Goal: Task Accomplishment & Management: Manage account settings

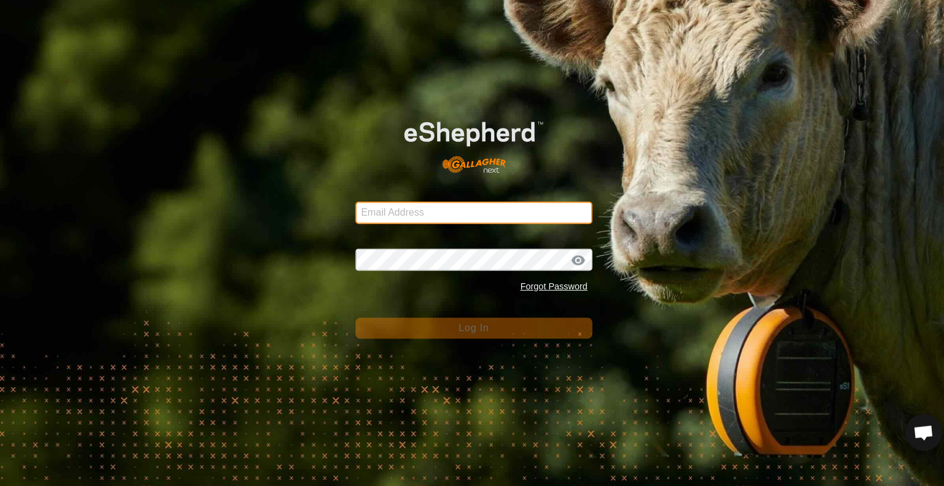
drag, startPoint x: 0, startPoint y: 0, endPoint x: 436, endPoint y: 208, distance: 483.4
click at [436, 208] on input "Email Address" at bounding box center [472, 212] width 236 height 22
type input "[PERSON_NAME][EMAIL_ADDRESS][DOMAIN_NAME]"
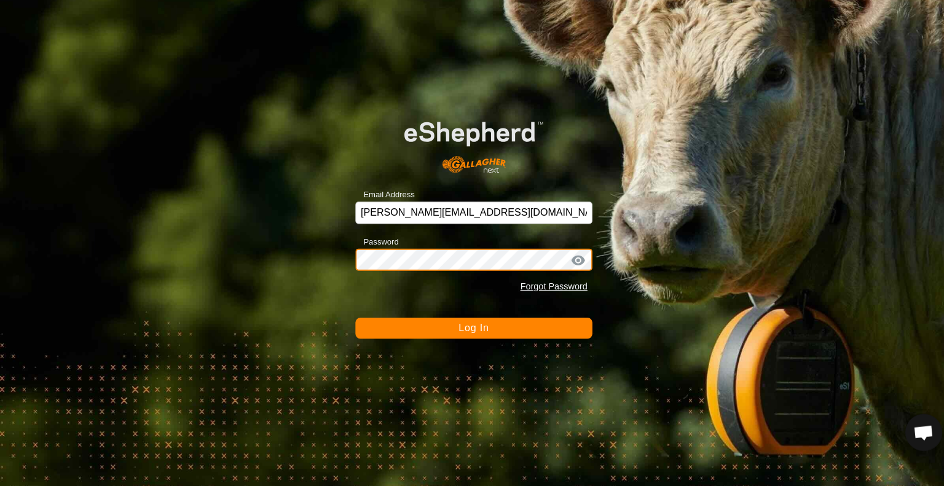
click at [354, 317] on button "Log In" at bounding box center [472, 327] width 236 height 21
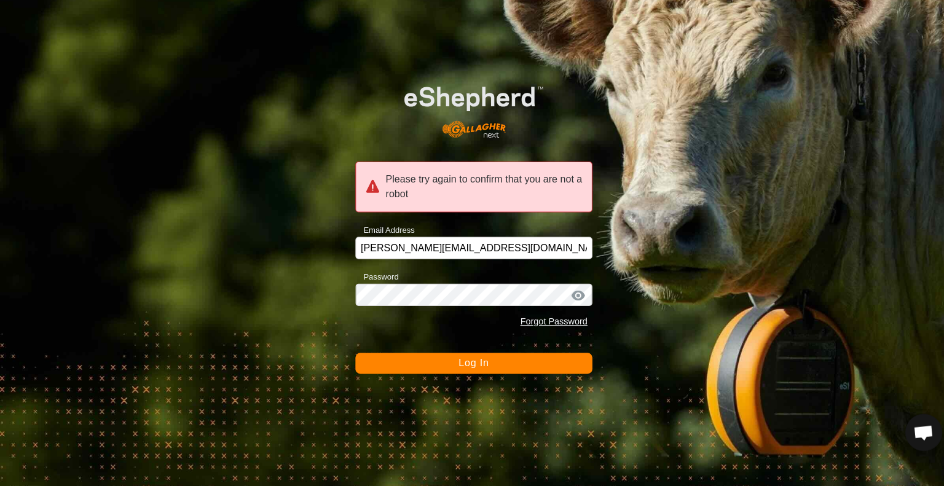
click at [462, 361] on span "Log In" at bounding box center [472, 362] width 30 height 10
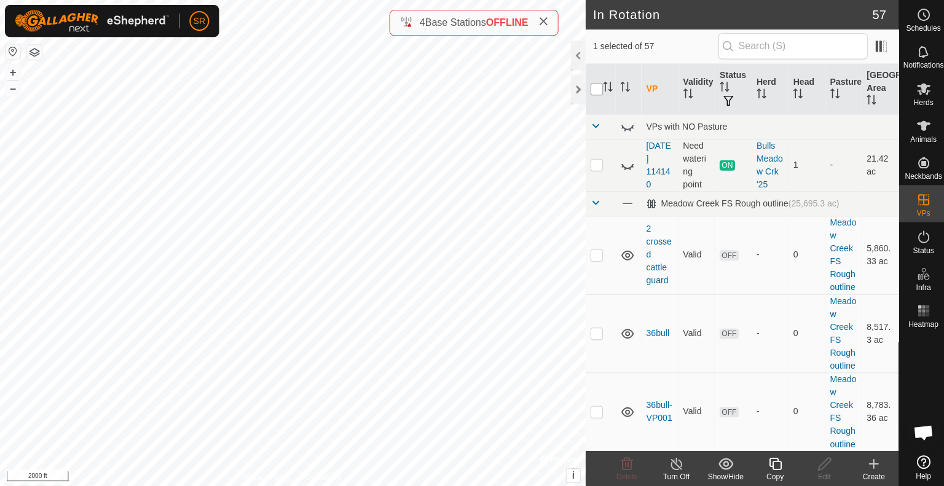
click at [596, 91] on input "checkbox" at bounding box center [594, 89] width 12 height 12
checkbox input "true"
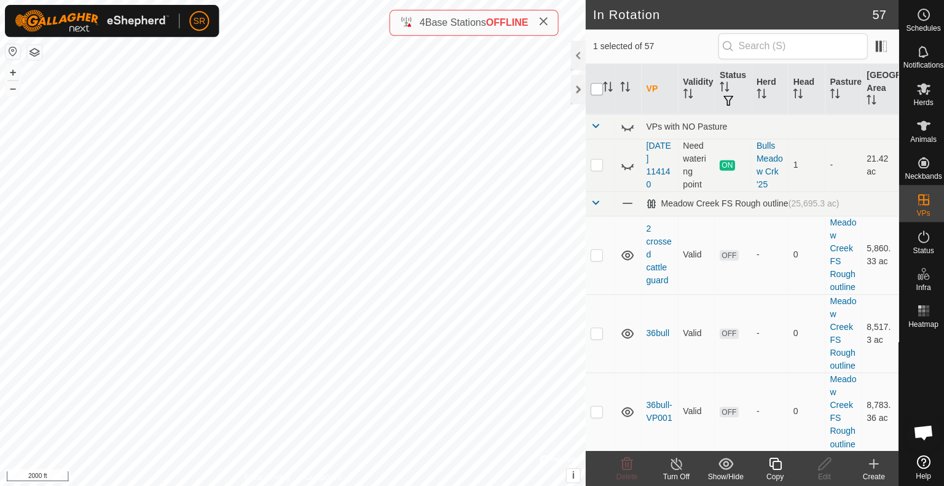
checkbox input "true"
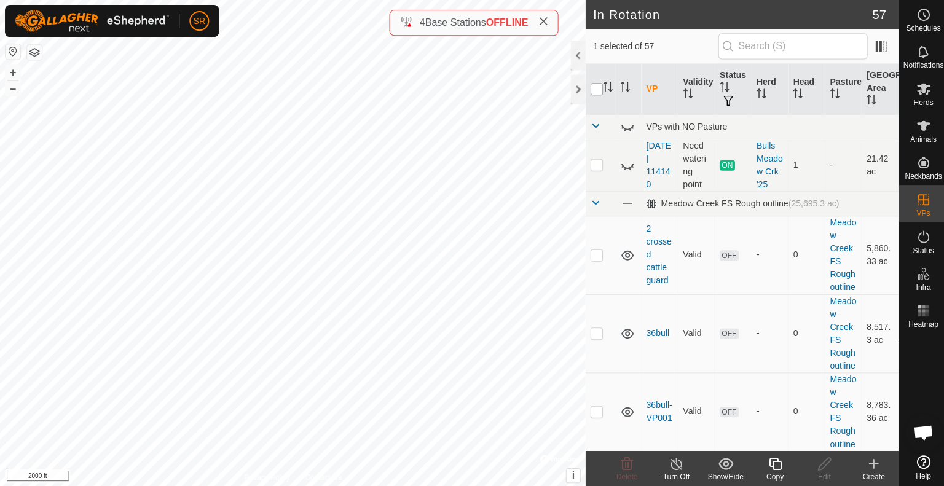
checkbox input "true"
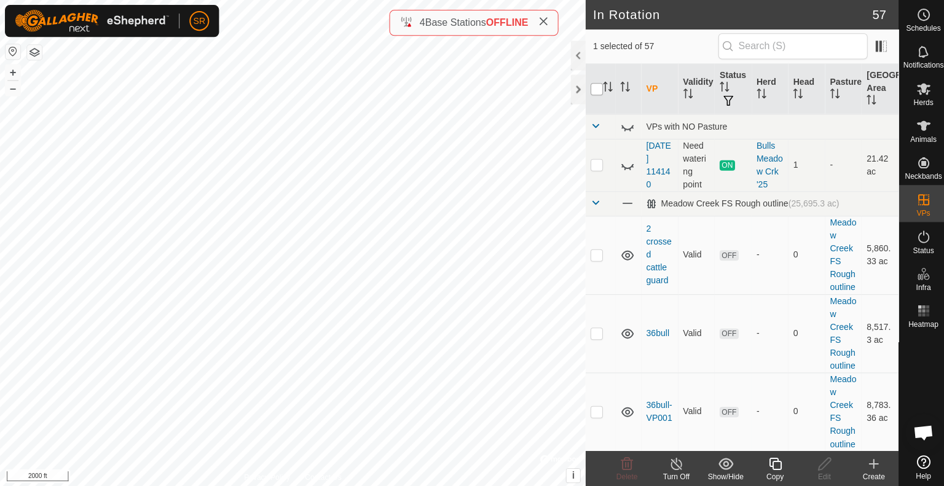
checkbox input "true"
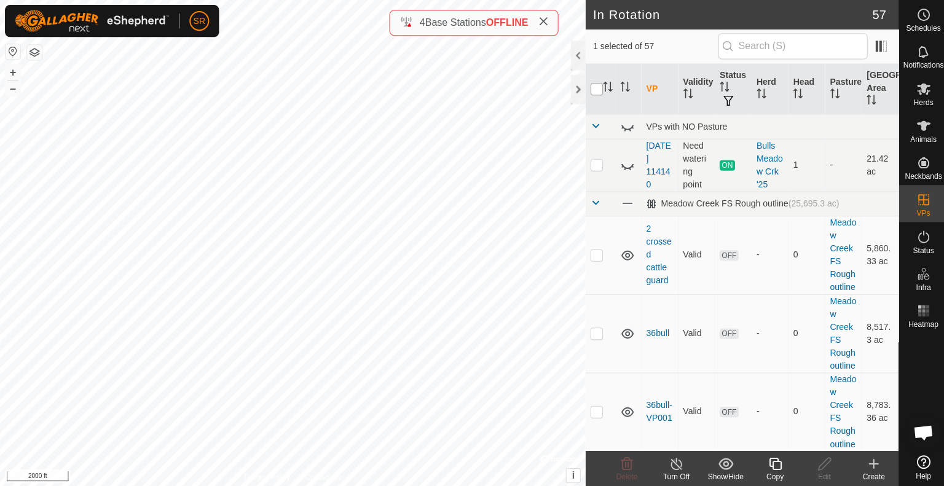
checkbox input "true"
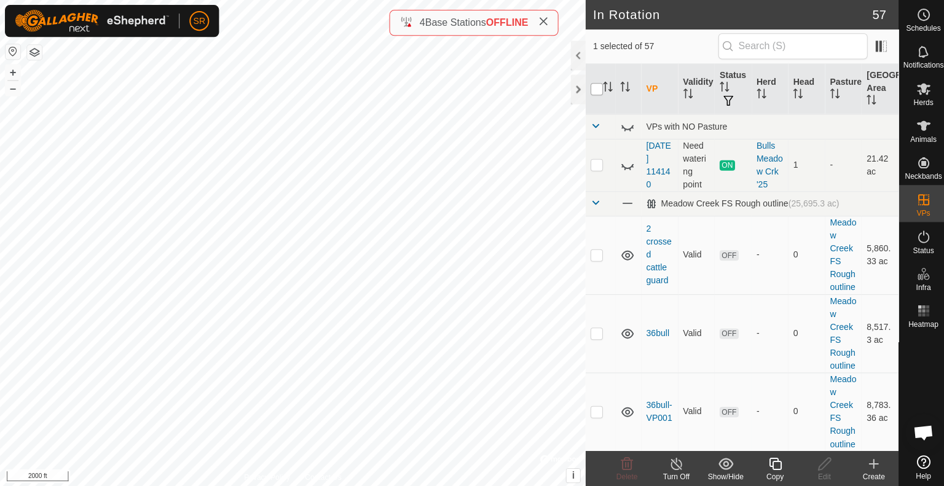
checkbox input "true"
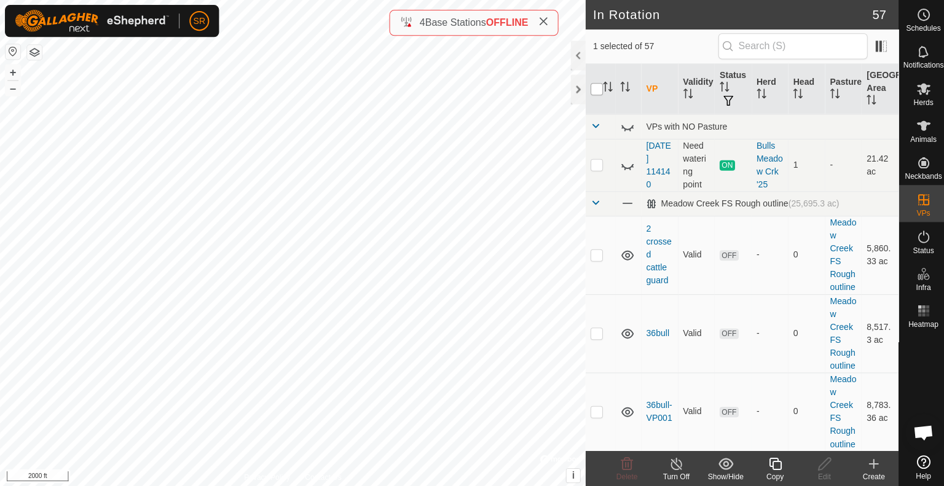
checkbox input "true"
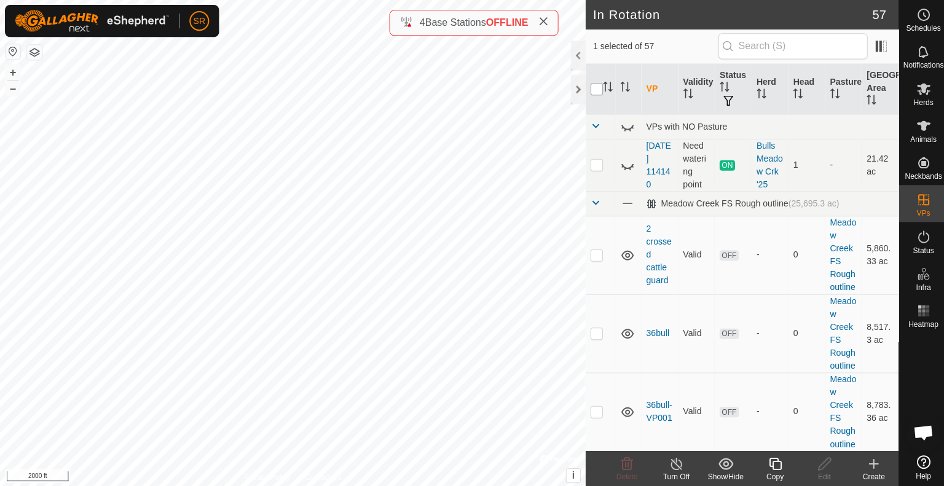
checkbox input "true"
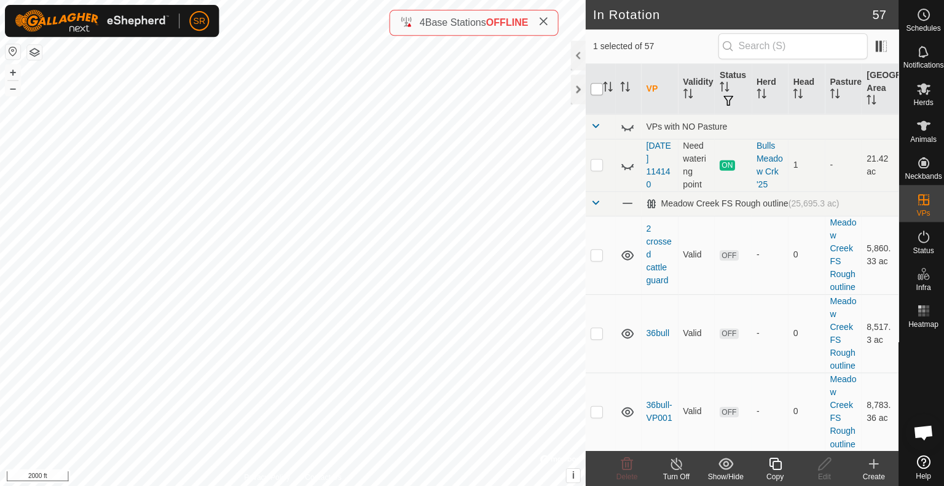
checkbox input "true"
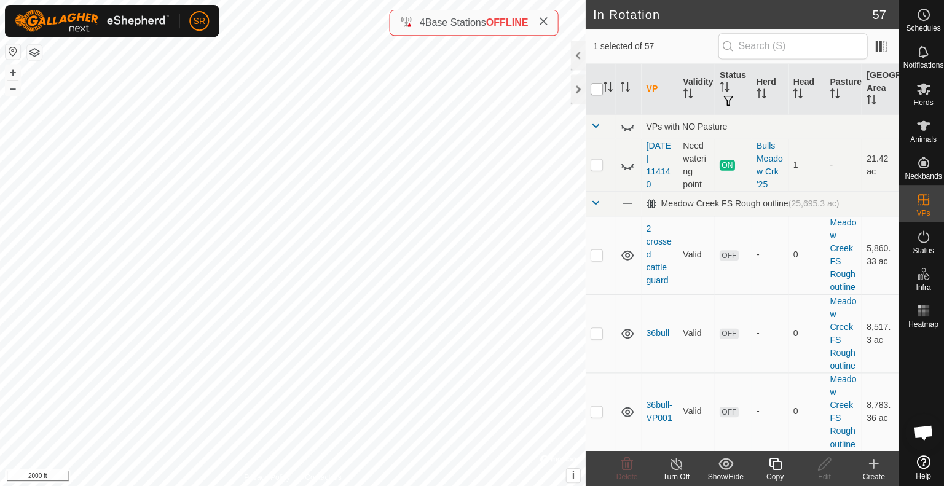
checkbox input "true"
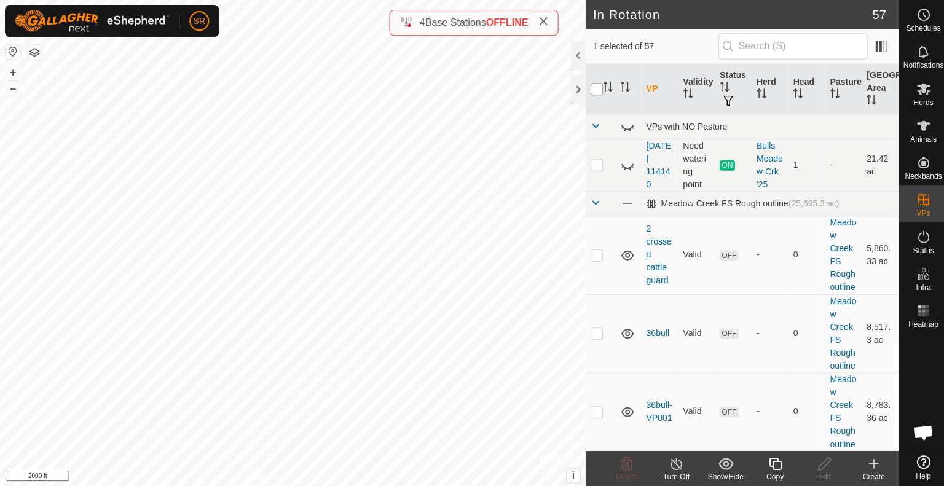
checkbox input "true"
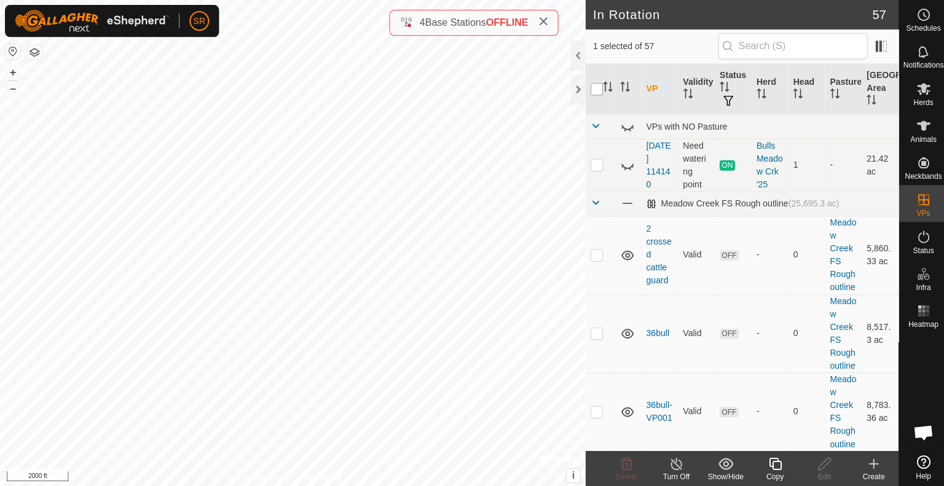
checkbox input "true"
click at [596, 91] on input "checkbox" at bounding box center [594, 89] width 12 height 12
checkbox input "false"
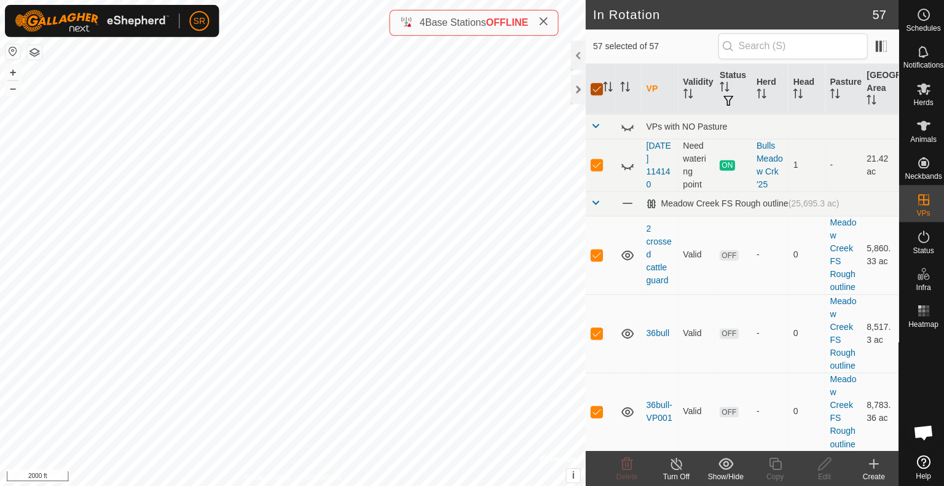
checkbox input "false"
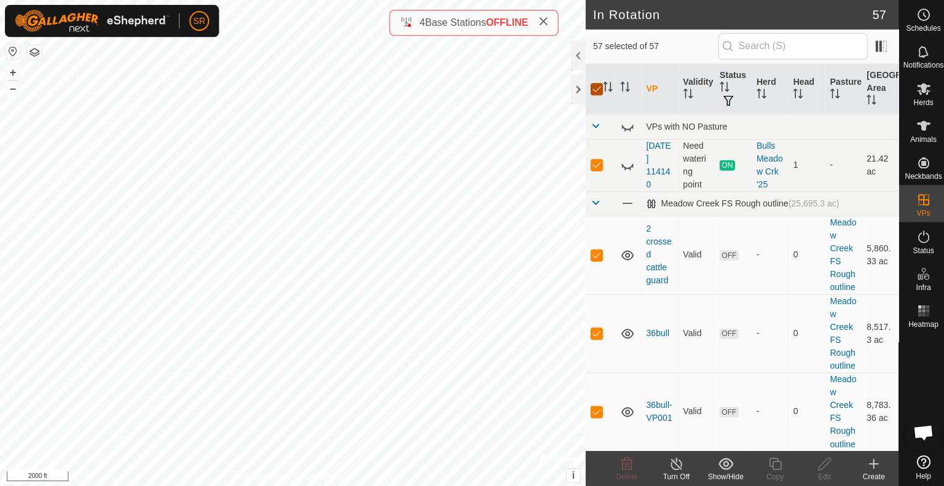
checkbox input "false"
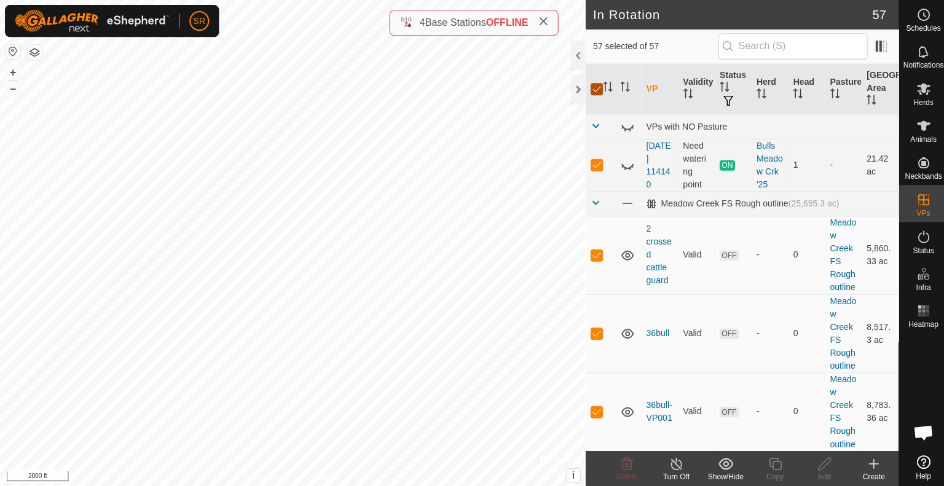
checkbox input "false"
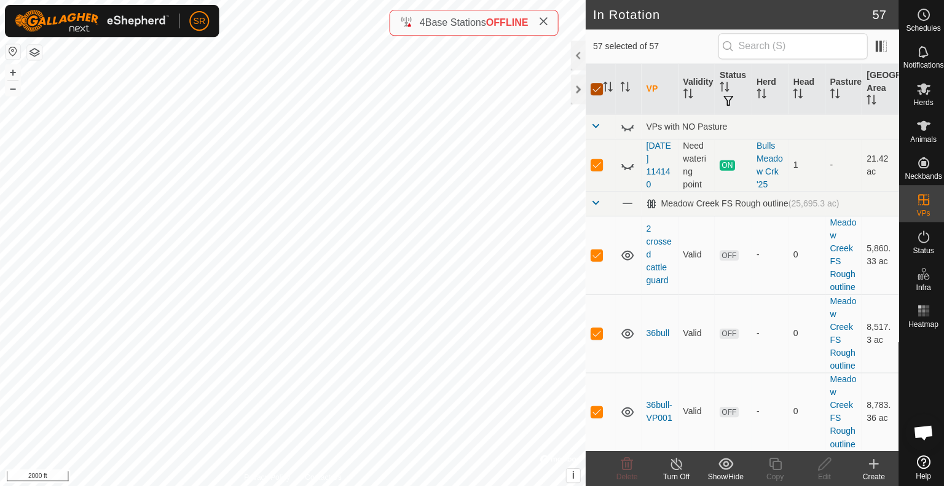
checkbox input "false"
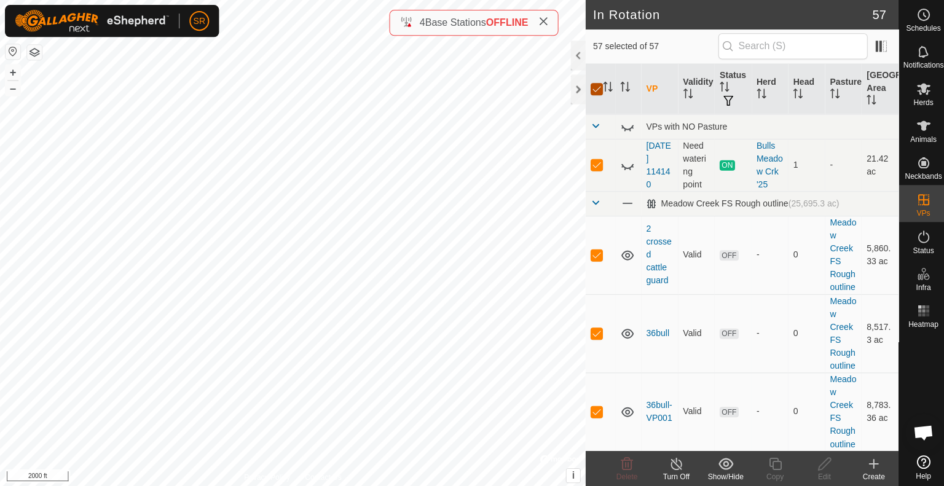
checkbox input "false"
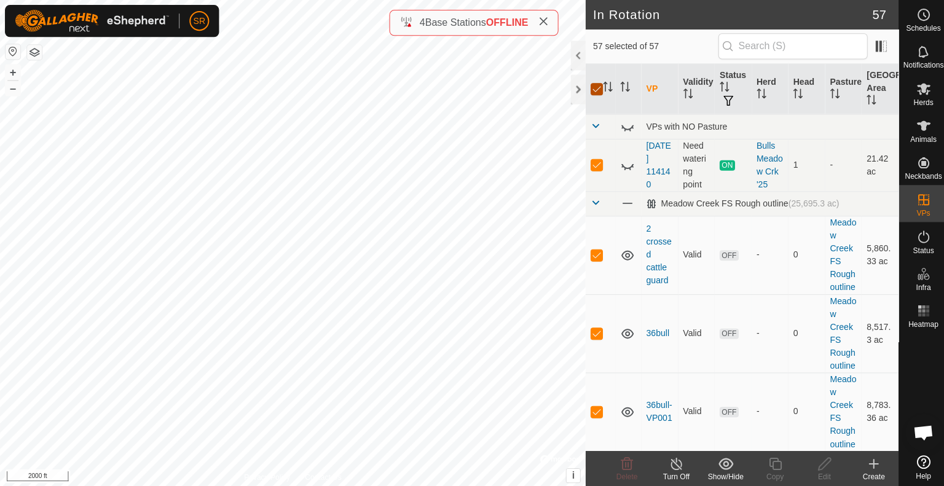
checkbox input "false"
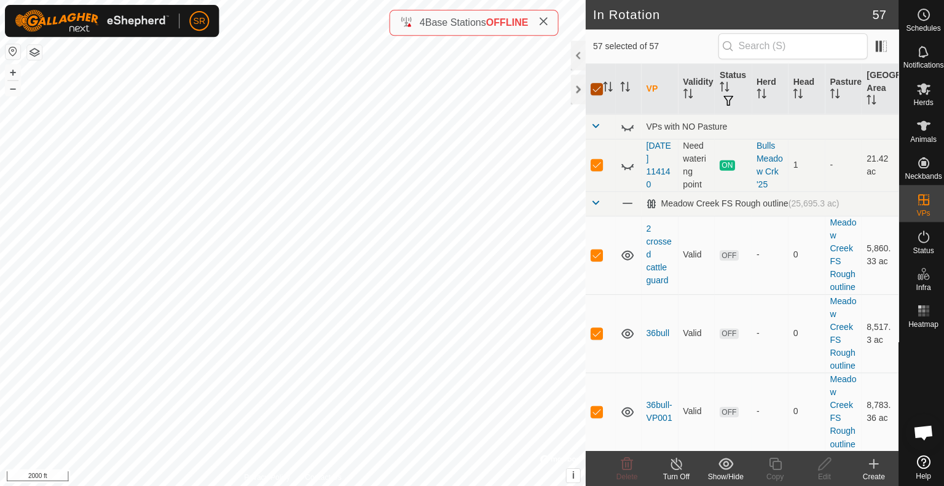
checkbox input "false"
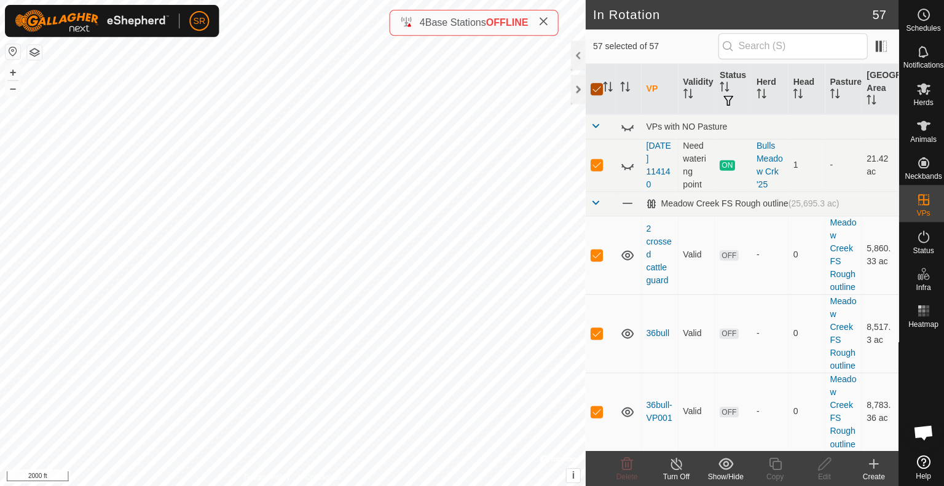
checkbox input "false"
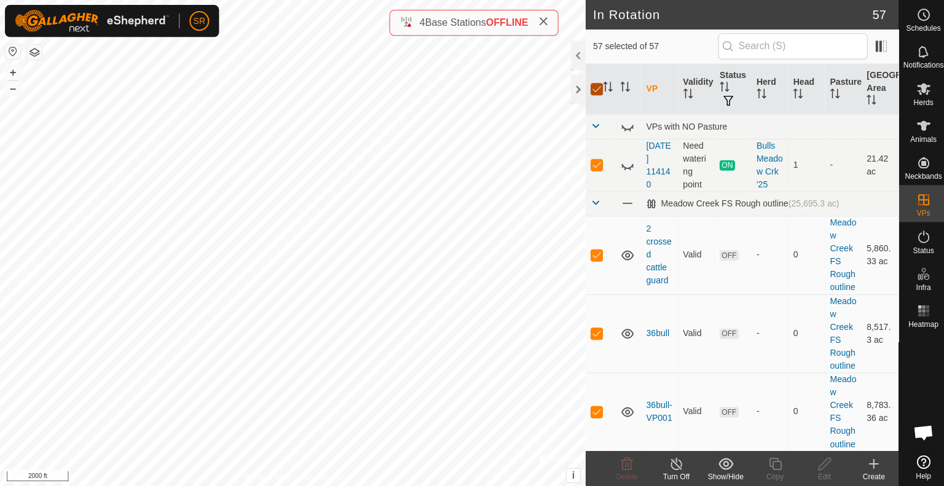
checkbox input "false"
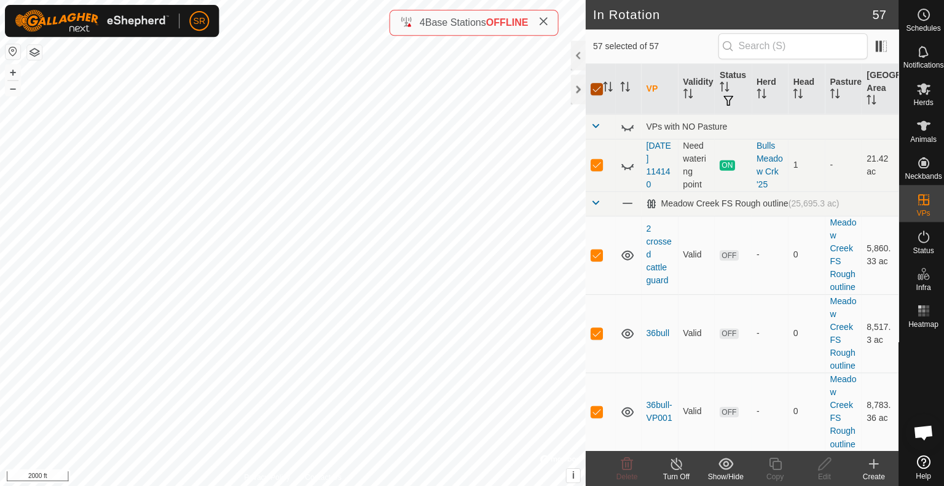
checkbox input "false"
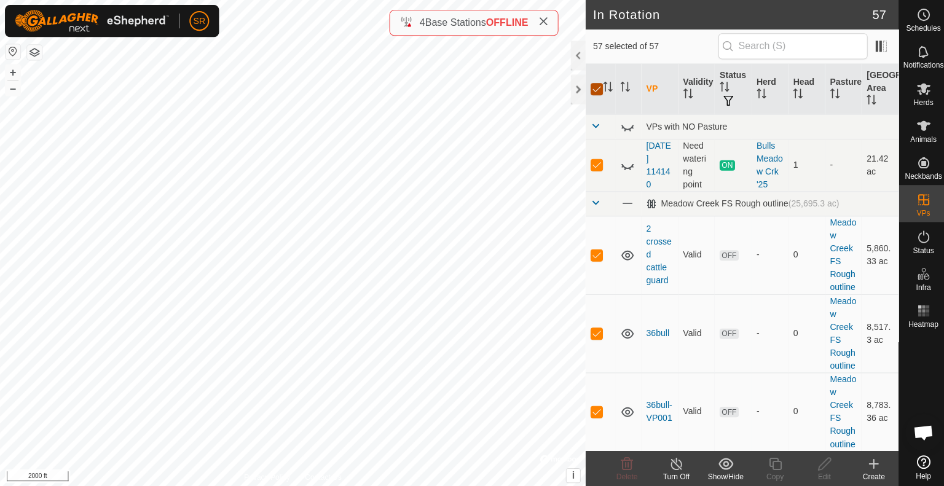
checkbox input "false"
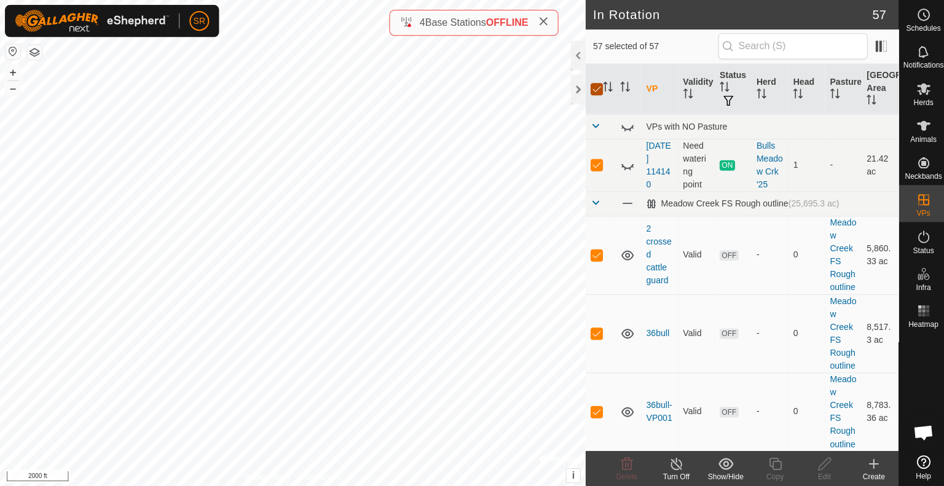
checkbox input "false"
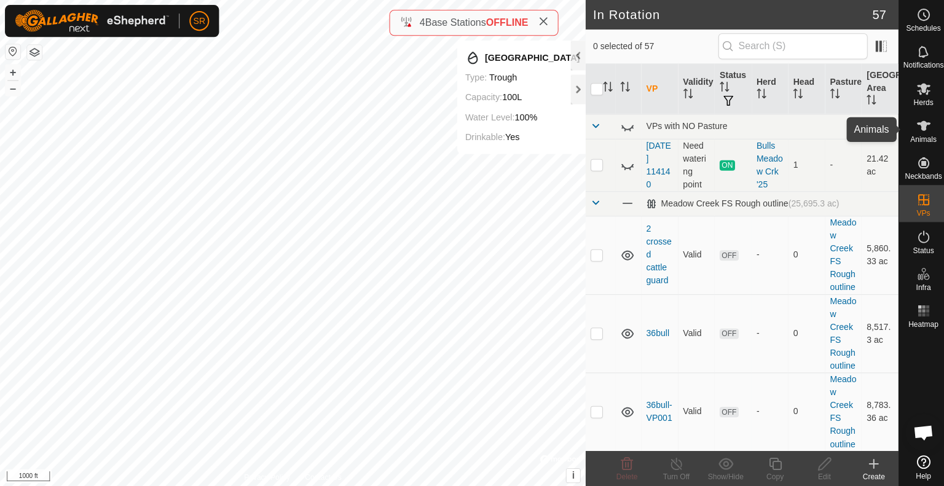
click at [915, 132] on icon at bounding box center [920, 125] width 15 height 15
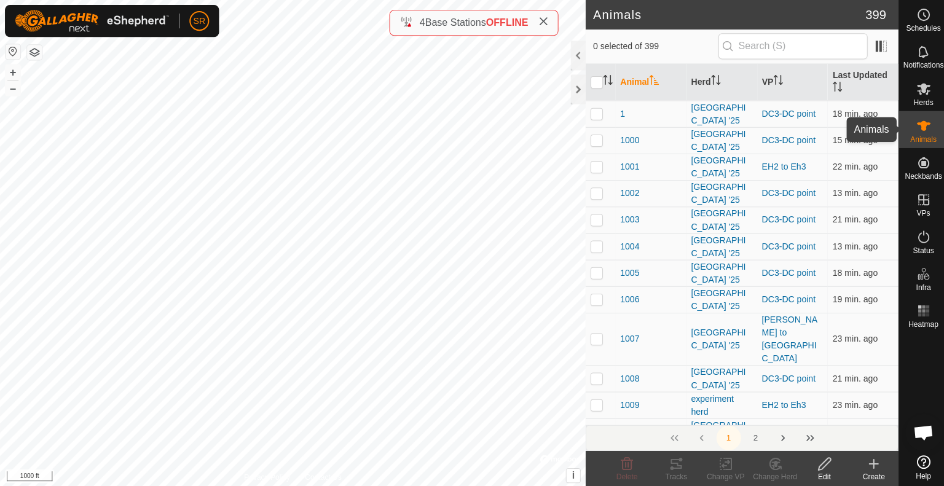
click at [916, 128] on icon at bounding box center [920, 125] width 15 height 15
click at [208, 136] on div "6150 0972066744 [GEOGRAPHIC_DATA] '25 EH2 to Eh3 + – ⇧ i © Mapbox , © OpenStree…" at bounding box center [291, 243] width 583 height 486
checkbox input "true"
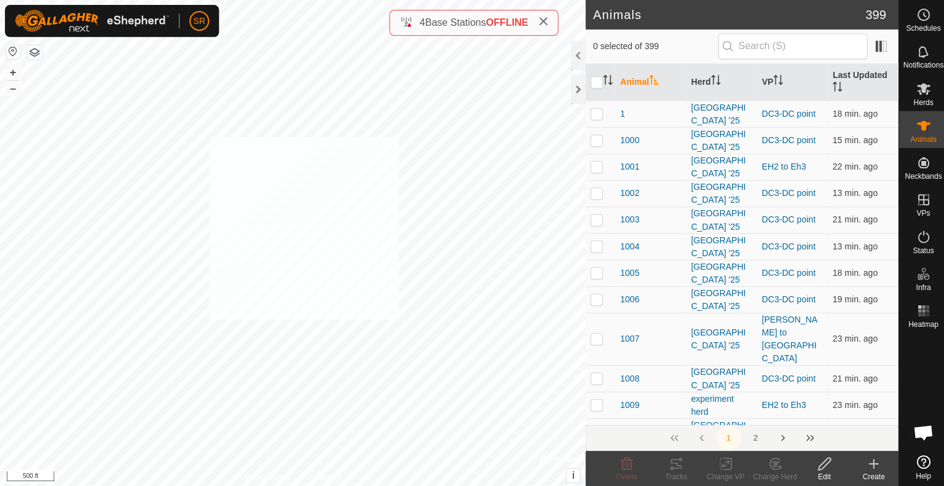
checkbox input "true"
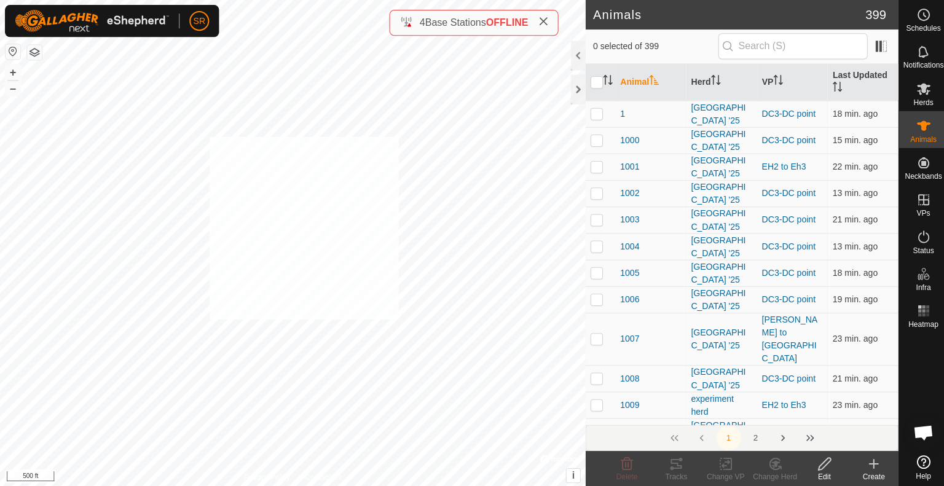
checkbox input "true"
click at [588, 304] on div "Animals 399 32 selected of 399 Animal Herd VP Last Updated 1 [GEOGRAPHIC_DATA] …" at bounding box center [447, 243] width 895 height 486
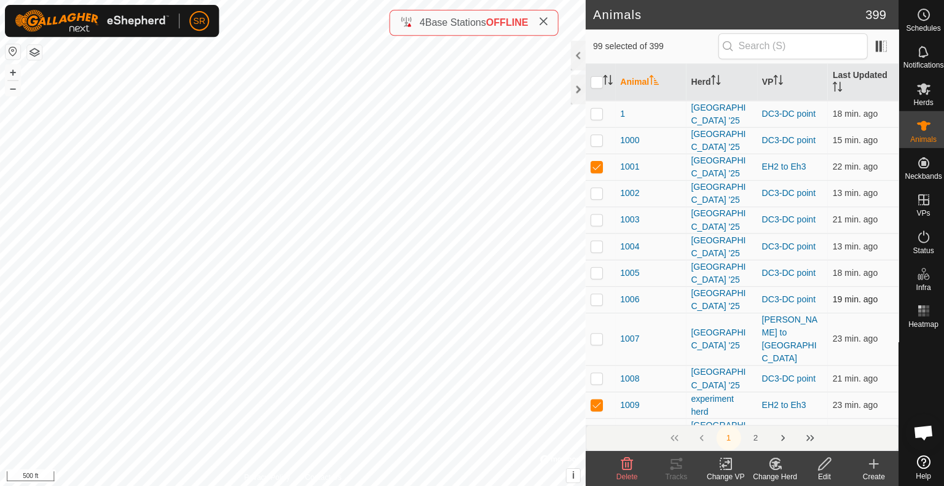
checkbox input "true"
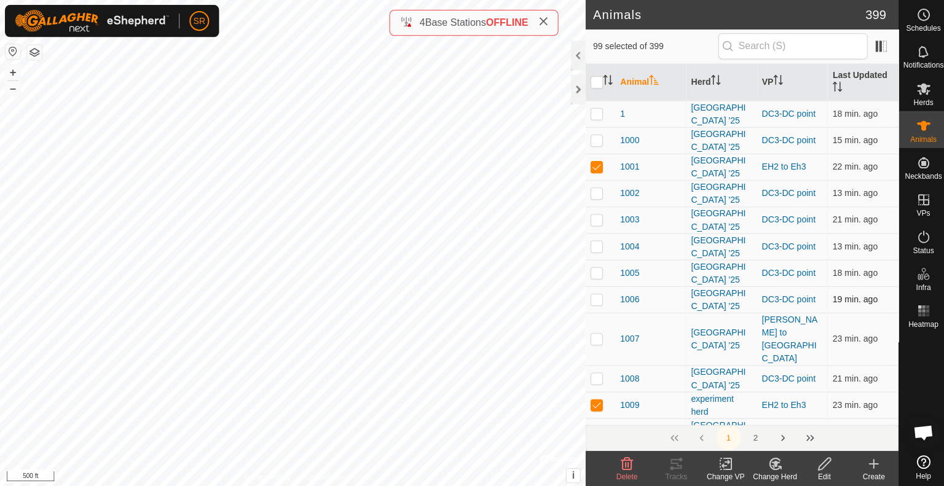
checkbox input "true"
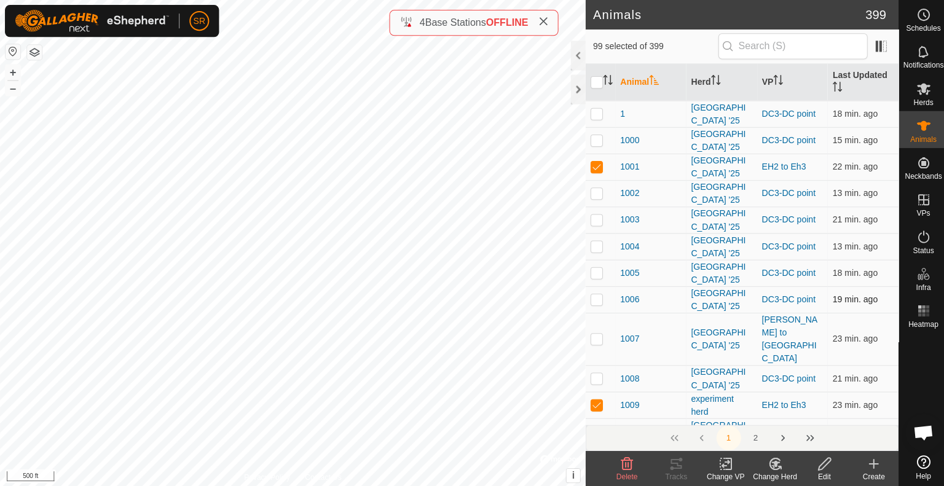
checkbox input "true"
click at [768, 39] on input "text" at bounding box center [790, 46] width 149 height 26
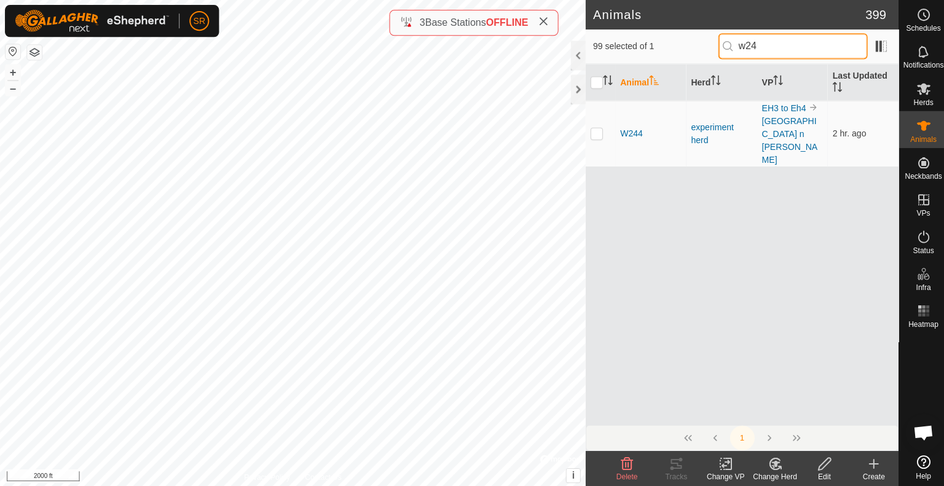
type input "w244"
click at [775, 45] on input "w244" at bounding box center [790, 46] width 149 height 26
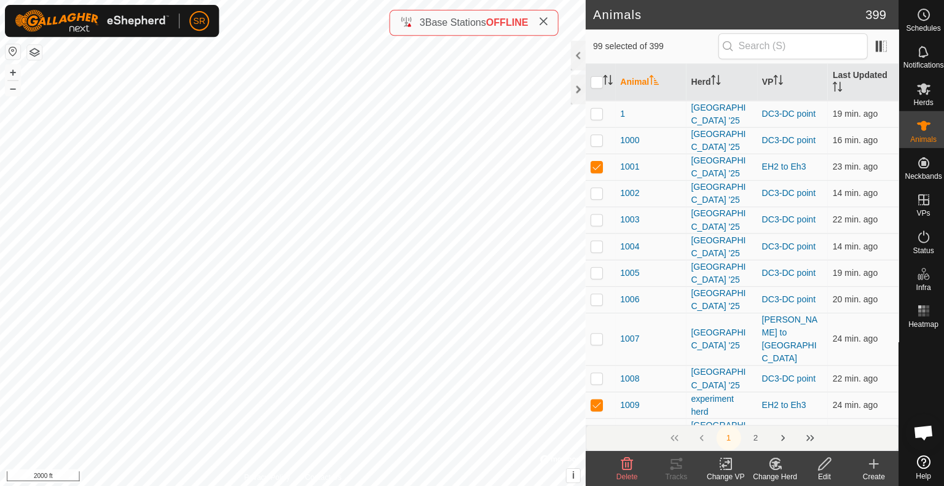
click at [725, 462] on icon at bounding box center [723, 462] width 15 height 15
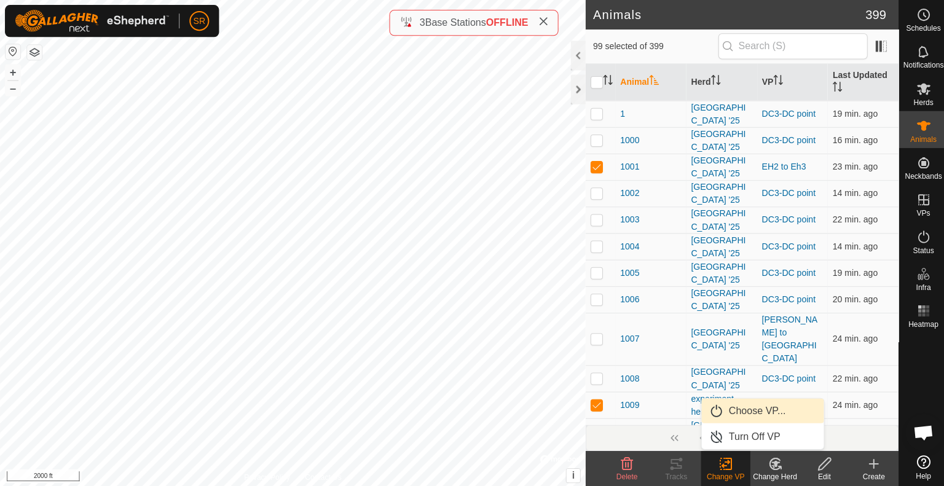
click at [743, 406] on link "Choose VP..." at bounding box center [760, 409] width 122 height 25
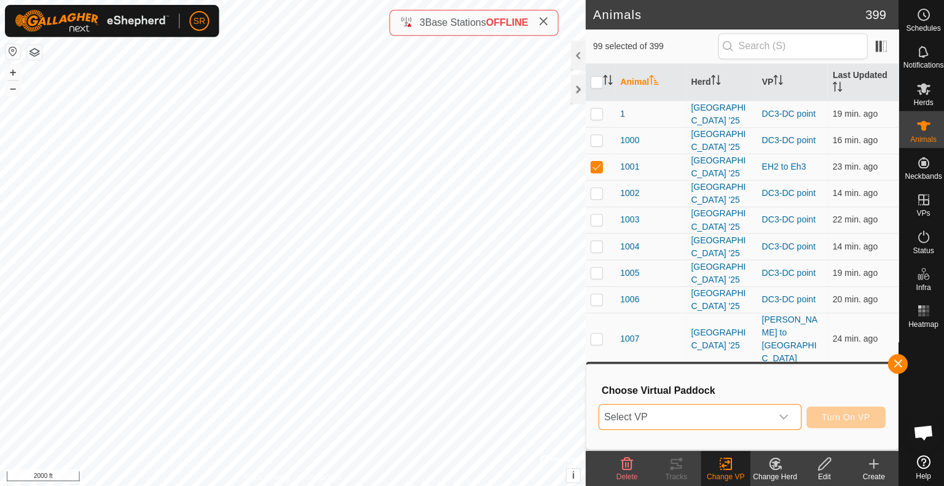
click at [685, 404] on span "Select VP" at bounding box center [682, 415] width 171 height 25
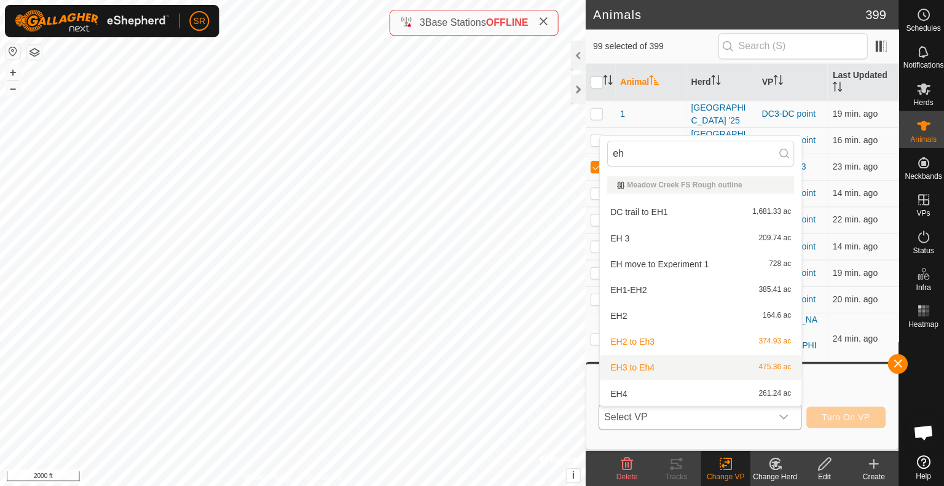
type input "eh"
click at [694, 363] on li "EH3 to Eh4 475.36 ac" at bounding box center [697, 366] width 201 height 25
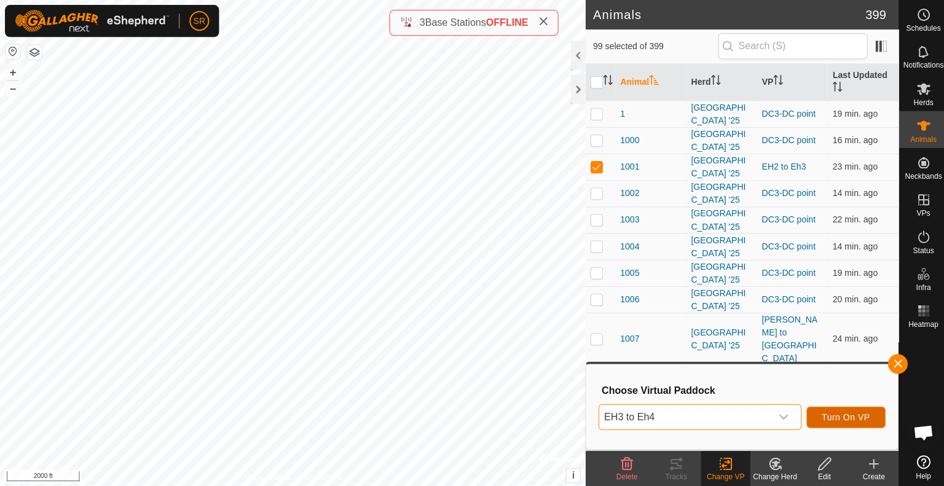
click at [857, 419] on span "Turn On VP" at bounding box center [843, 416] width 48 height 10
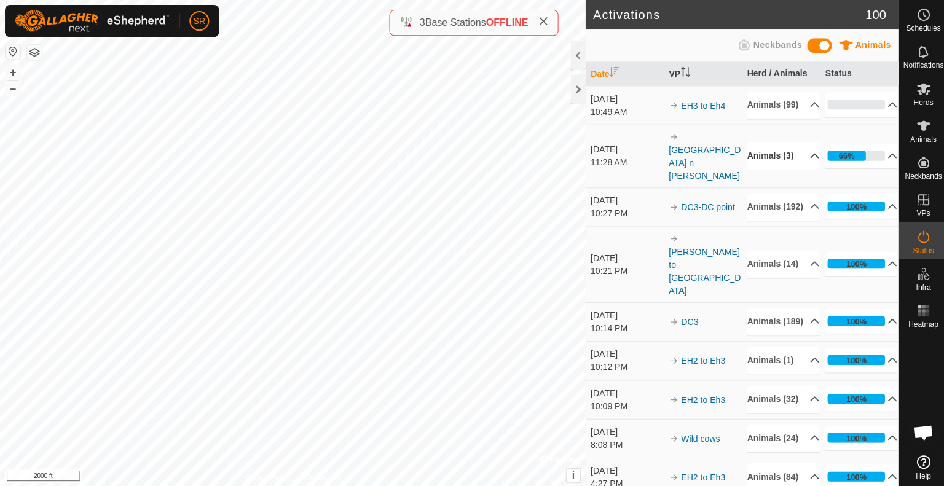
click at [797, 159] on p-accordion-header "Animals (3)" at bounding box center [780, 155] width 72 height 28
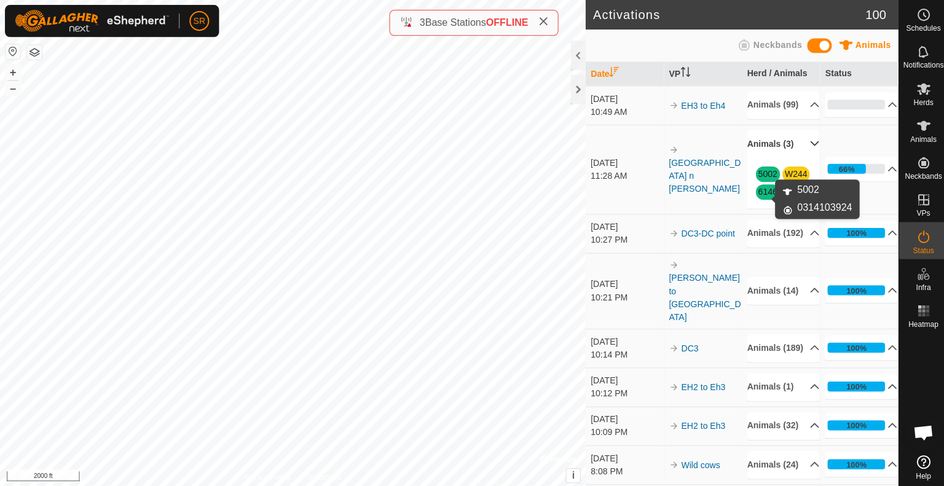
click at [762, 178] on link "5002" at bounding box center [764, 173] width 19 height 10
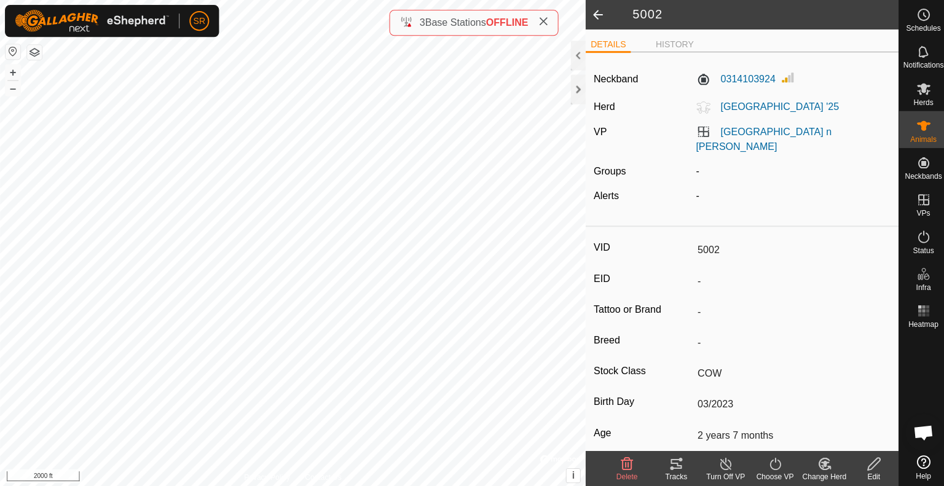
click at [593, 14] on span at bounding box center [595, 15] width 25 height 30
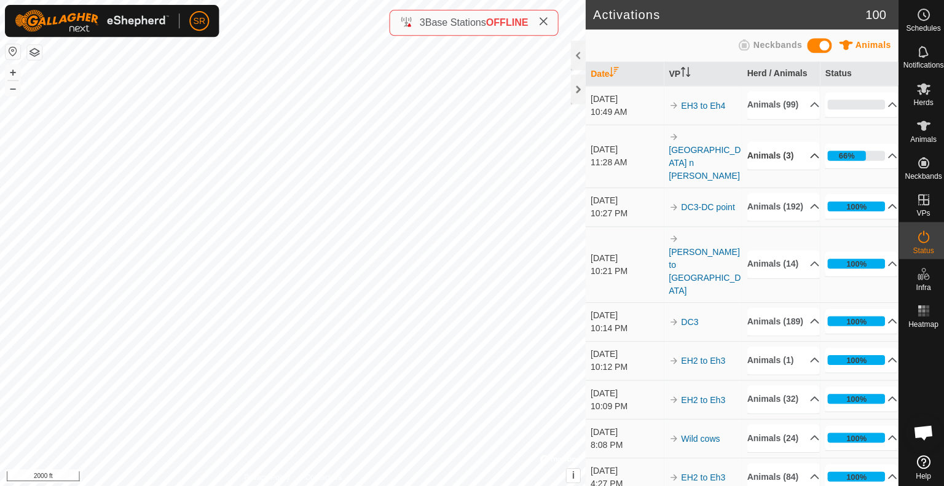
click at [783, 160] on p-accordion-header "Animals (3)" at bounding box center [780, 155] width 72 height 28
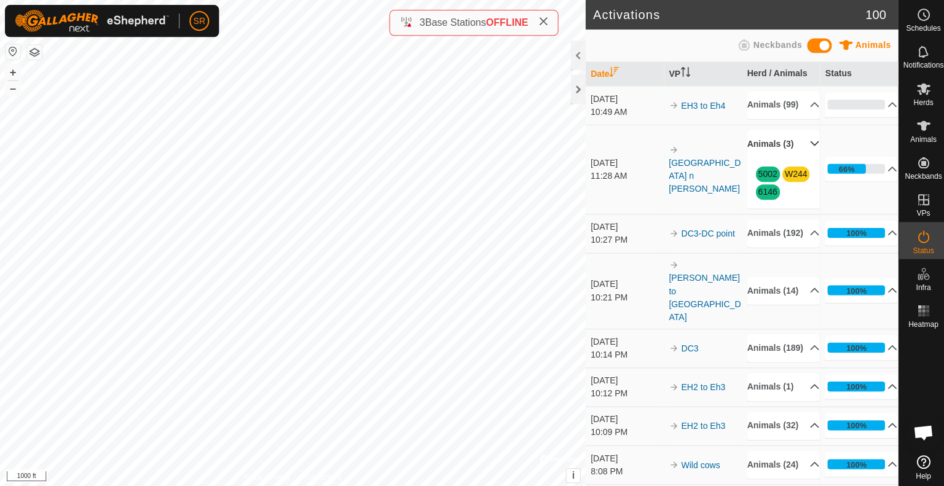
click at [806, 148] on icon at bounding box center [811, 143] width 10 height 10
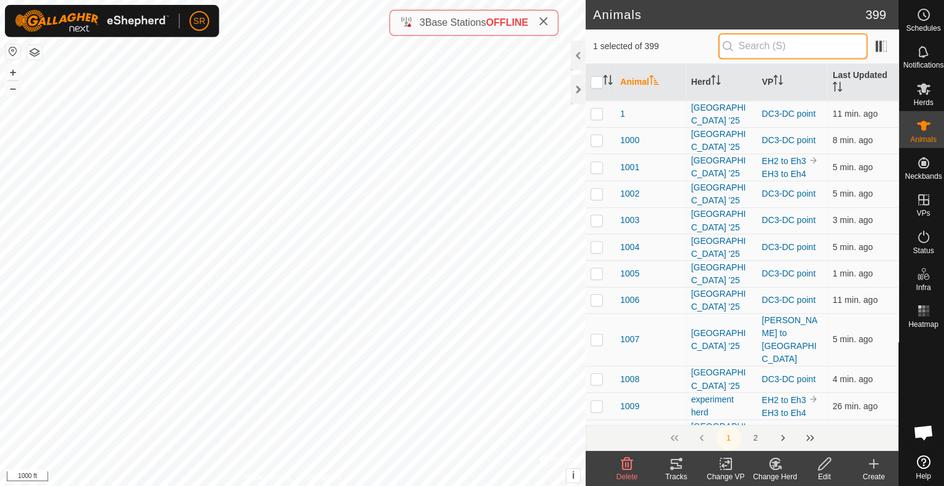
click at [743, 47] on input "text" at bounding box center [790, 46] width 149 height 26
type input "6112"
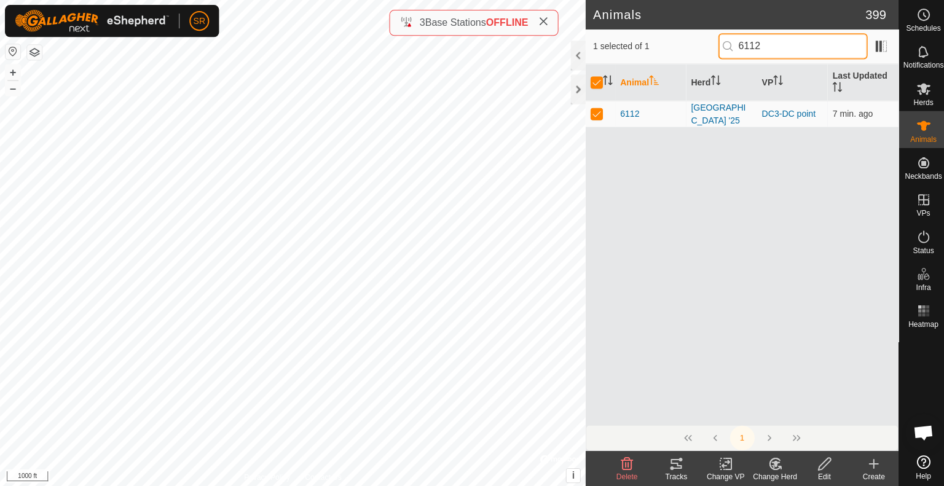
checkbox input "true"
type input "6112"
click at [765, 113] on link "DC3-DC point" at bounding box center [785, 113] width 53 height 10
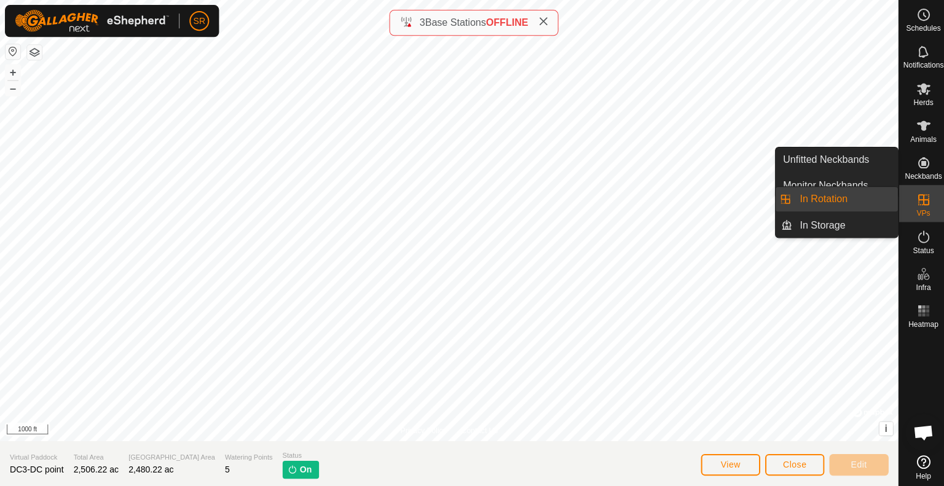
click at [867, 197] on link "In Rotation" at bounding box center [841, 198] width 105 height 25
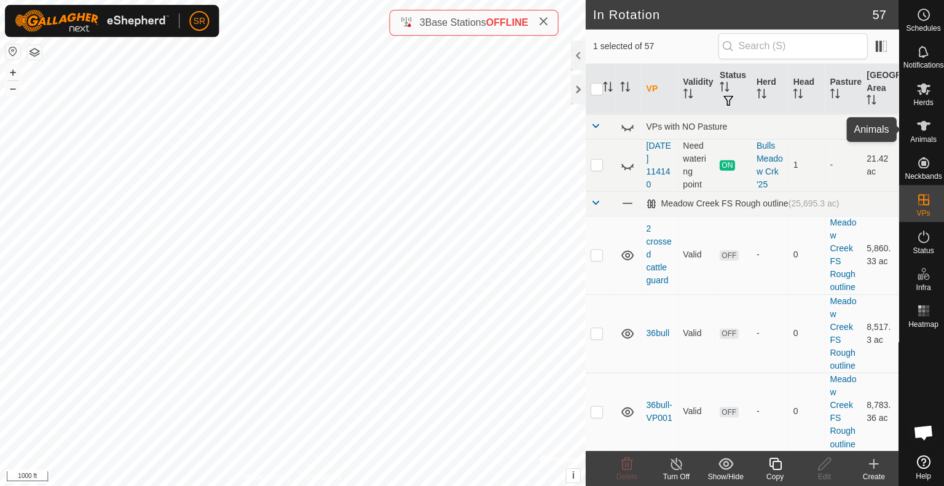
click at [921, 132] on icon at bounding box center [920, 125] width 15 height 15
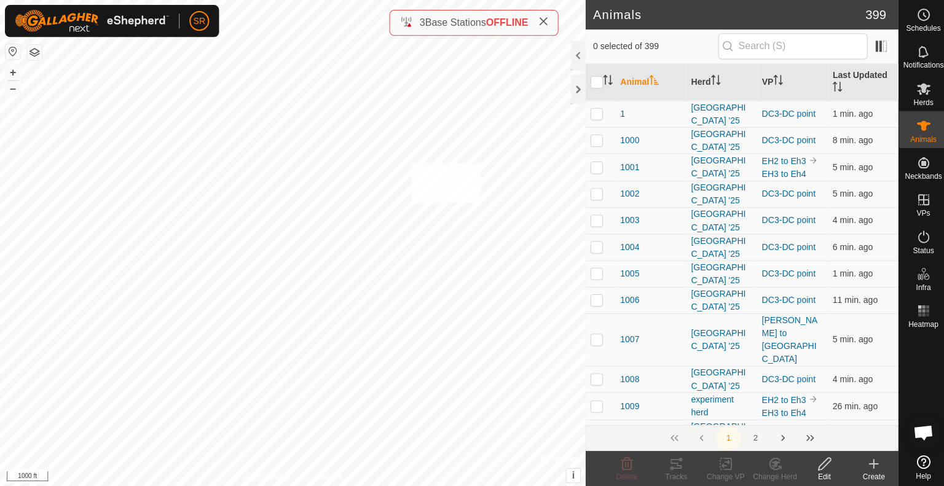
click at [409, 163] on div "6107 3508857656 [GEOGRAPHIC_DATA] '25 DC3-DC point + – ⇧ i © Mapbox , © OpenStr…" at bounding box center [291, 243] width 583 height 486
checkbox input "true"
click at [728, 462] on icon at bounding box center [726, 462] width 6 height 11
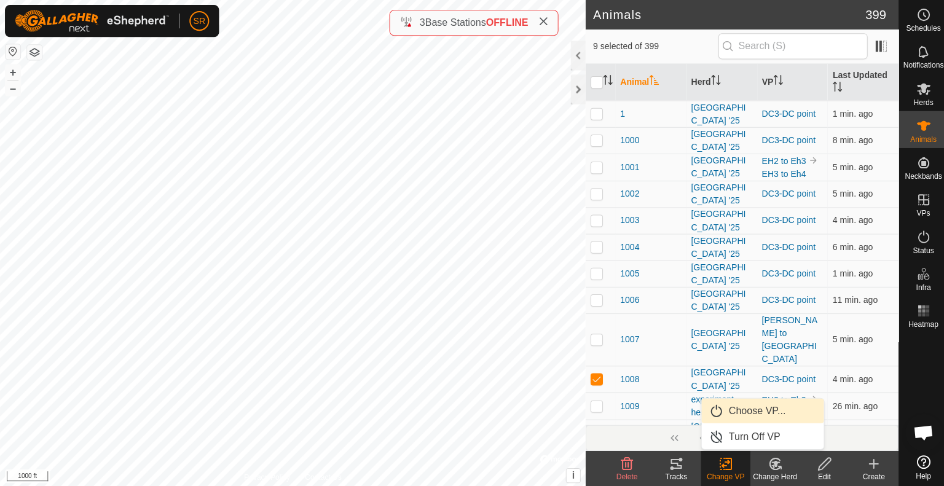
click at [760, 414] on link "Choose VP..." at bounding box center [760, 409] width 122 height 25
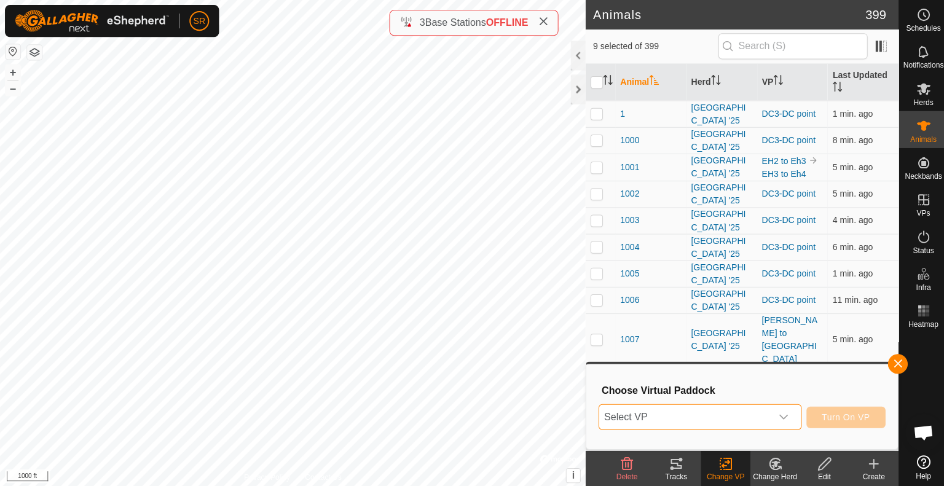
click at [760, 414] on span "Select VP" at bounding box center [682, 415] width 171 height 25
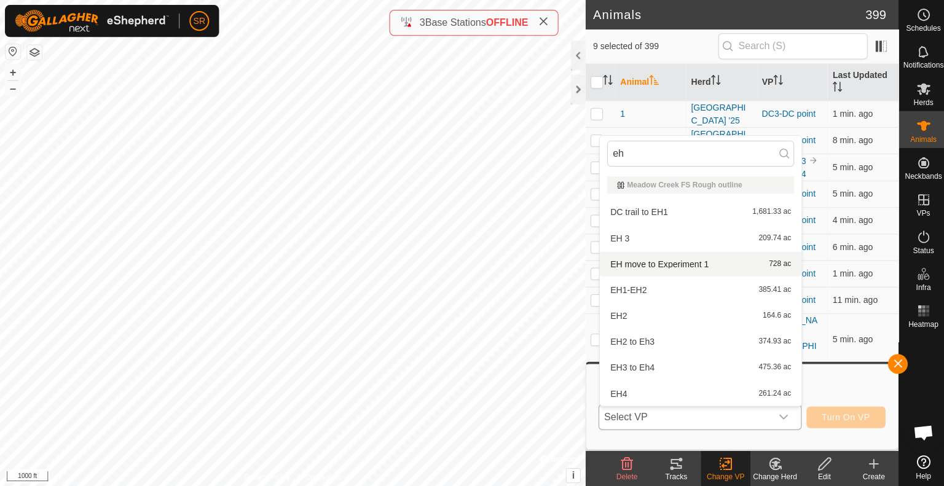
type input "eh"
click at [691, 266] on li "EH move to Experiment 1 728 ac" at bounding box center [697, 263] width 201 height 25
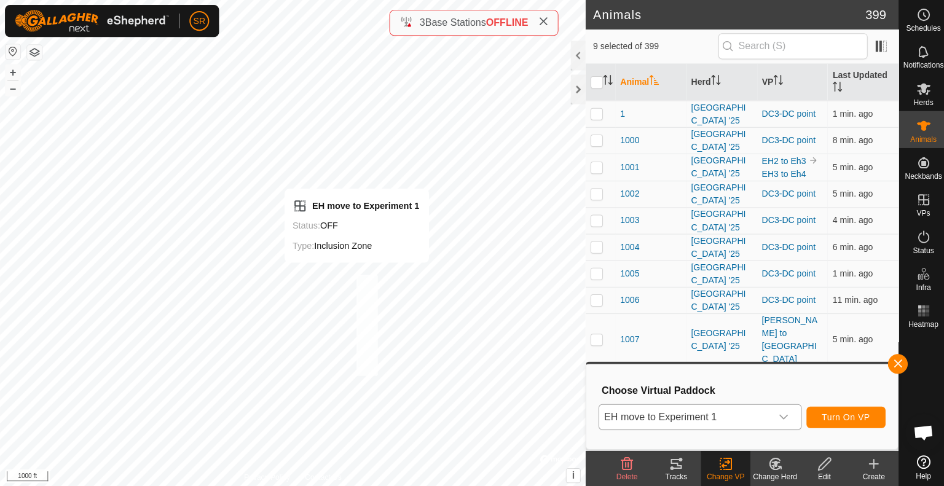
click at [355, 274] on div "EH move to Experiment 1 Status: OFF Type: Inclusion Zone + – ⇧ i © Mapbox , © O…" at bounding box center [291, 243] width 583 height 486
checkbox input "true"
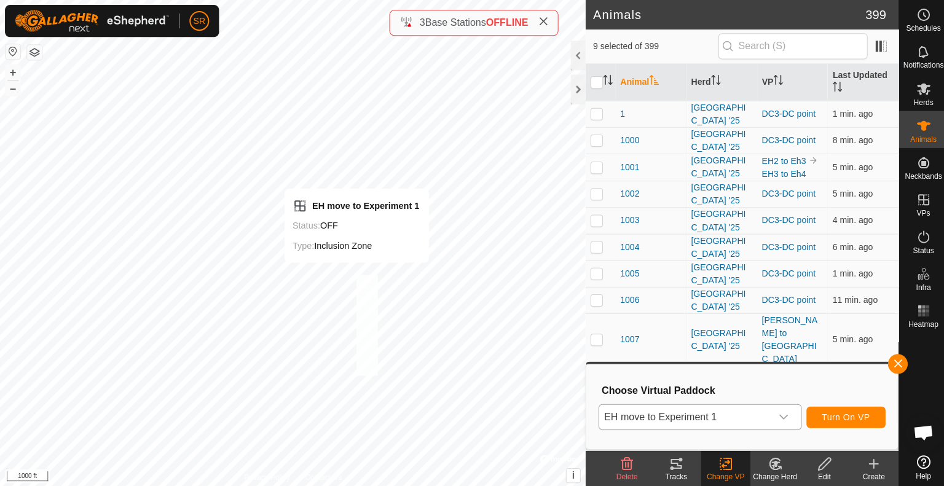
checkbox input "true"
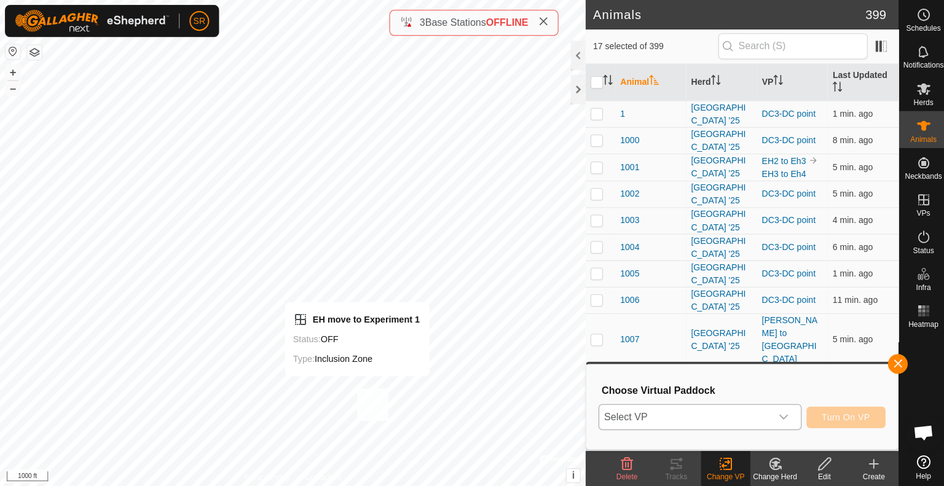
click at [355, 387] on div "EH move to Experiment 1 Status: OFF Type: Inclusion Zone + – ⇧ i © Mapbox , © O…" at bounding box center [291, 243] width 583 height 486
checkbox input "true"
click at [784, 421] on div "dropdown trigger" at bounding box center [780, 415] width 25 height 25
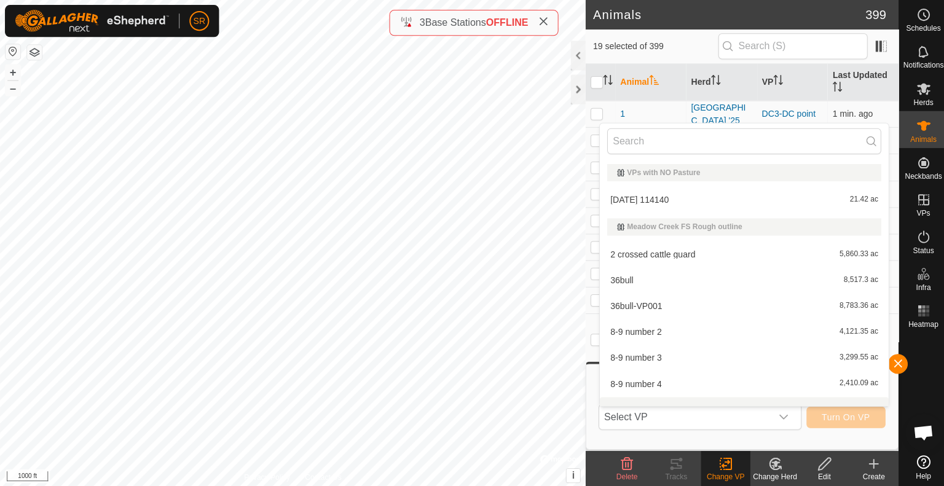
scroll to position [16, 0]
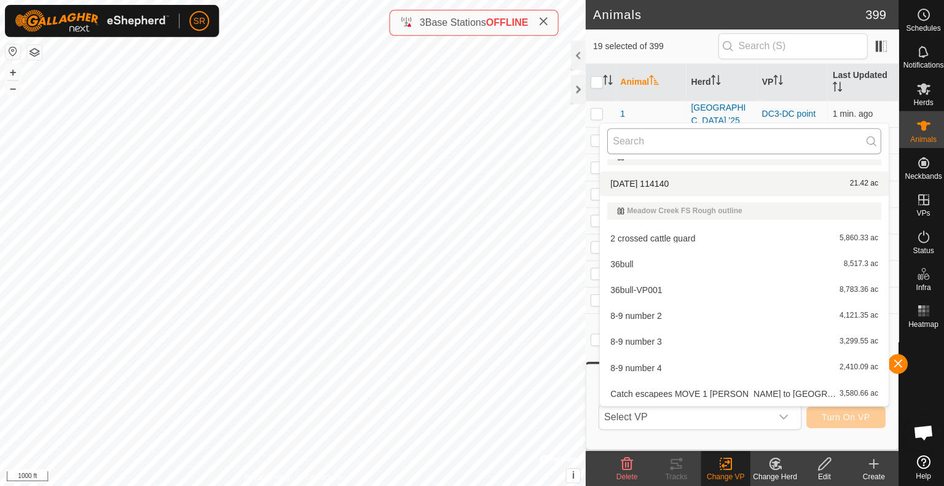
click at [720, 141] on input "text" at bounding box center [741, 141] width 273 height 26
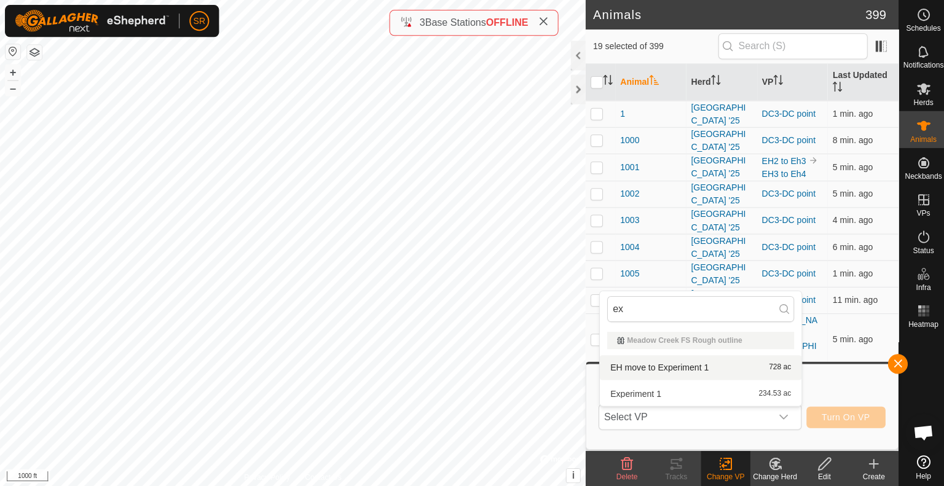
type input "ex"
click at [688, 369] on li "EH move to Experiment 1 728 ac" at bounding box center [697, 366] width 201 height 25
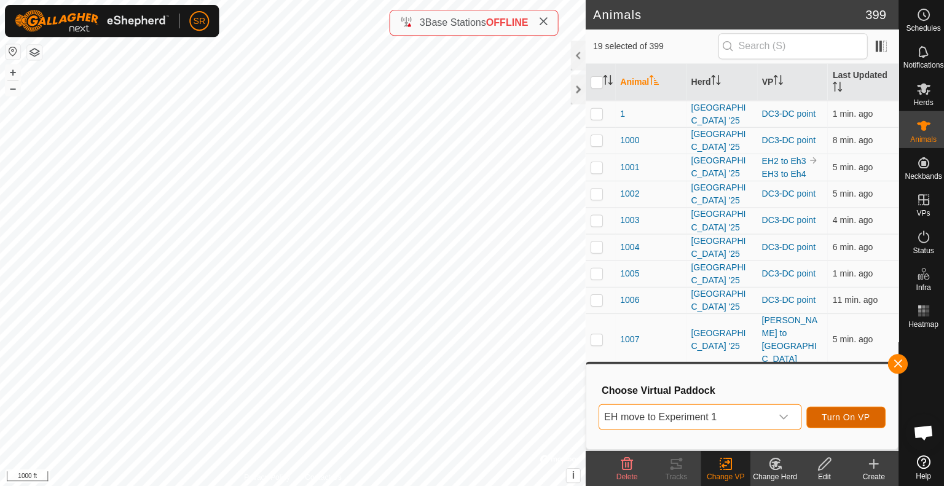
click at [828, 417] on span "Turn On VP" at bounding box center [843, 416] width 48 height 10
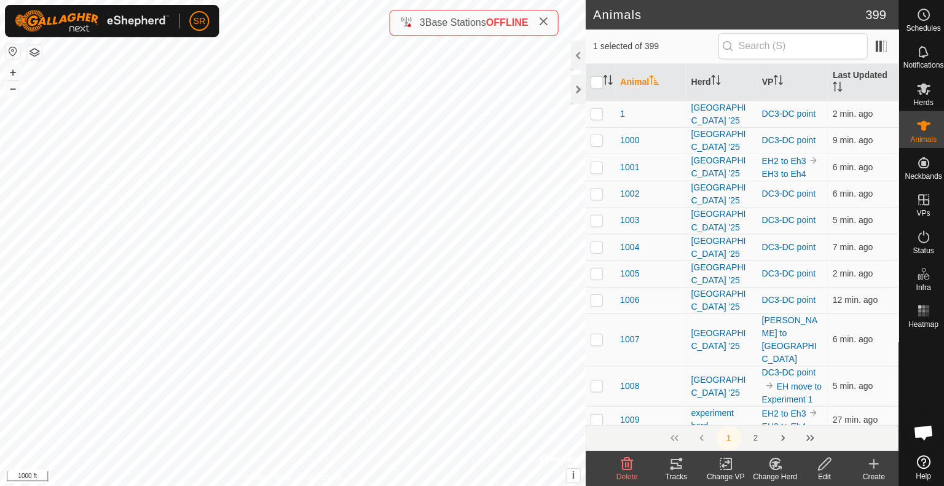
click at [674, 462] on icon at bounding box center [673, 462] width 11 height 10
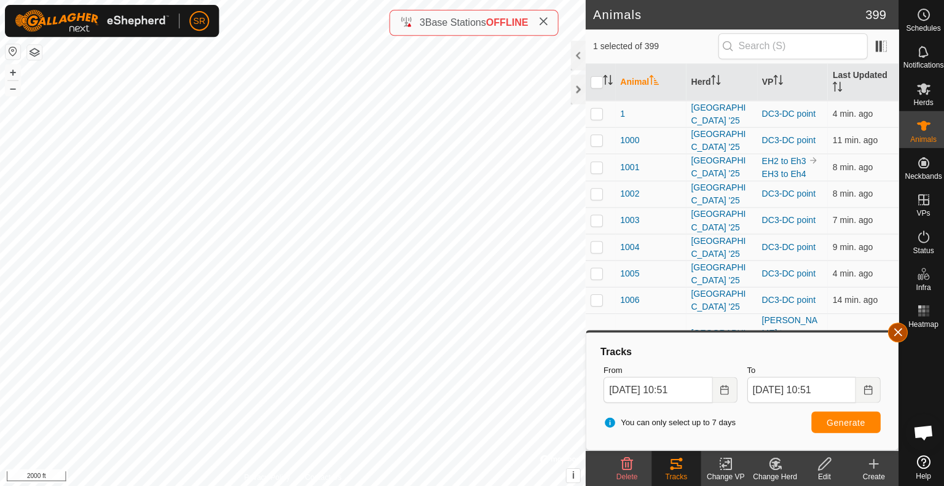
click at [897, 336] on button "button" at bounding box center [895, 331] width 20 height 20
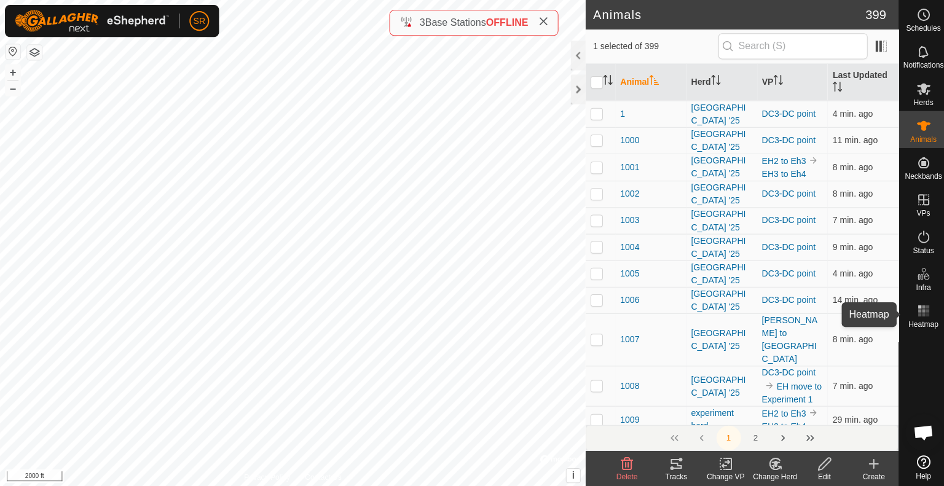
click at [917, 305] on rect at bounding box center [916, 305] width 3 height 3
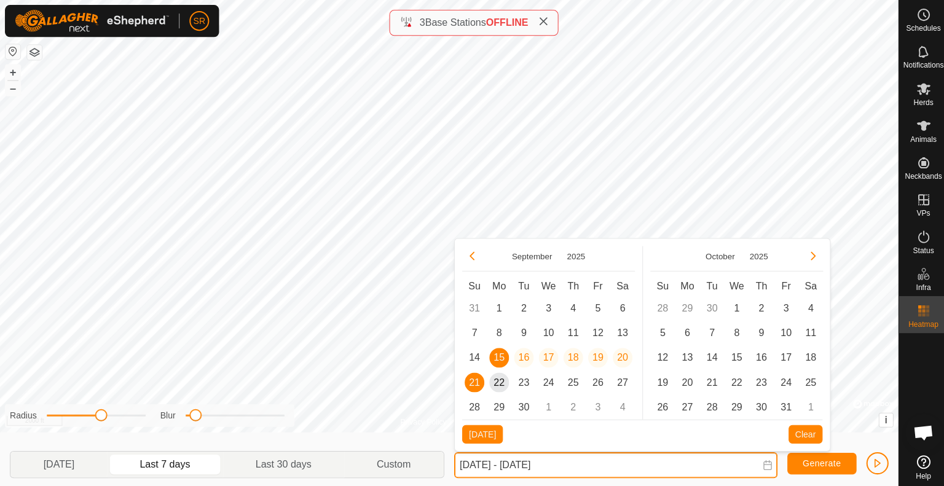
click at [487, 461] on input "[DATE] - [DATE]" at bounding box center [613, 464] width 322 height 26
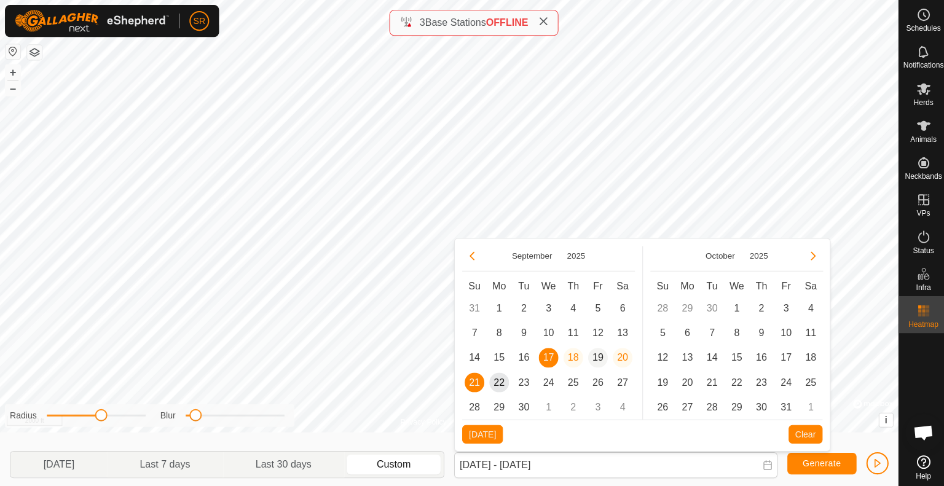
click at [595, 358] on span "19" at bounding box center [596, 357] width 20 height 20
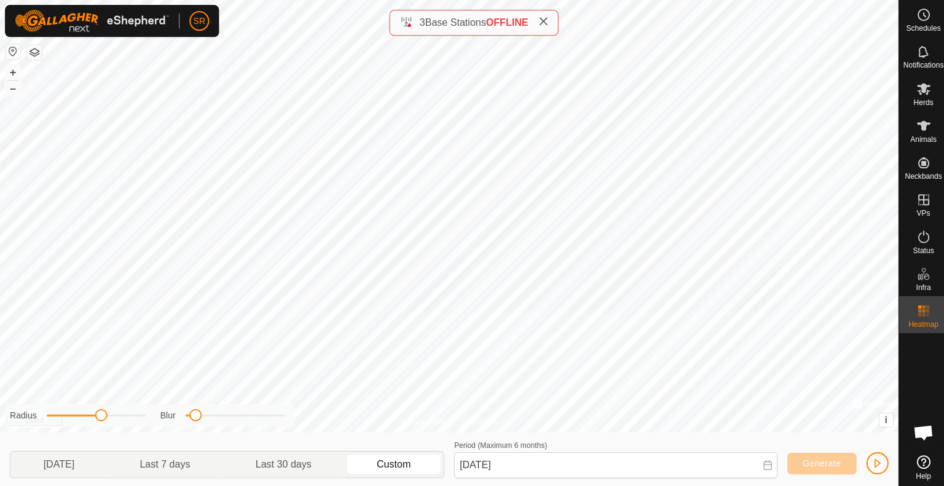
click at [761, 464] on icon at bounding box center [765, 464] width 10 height 10
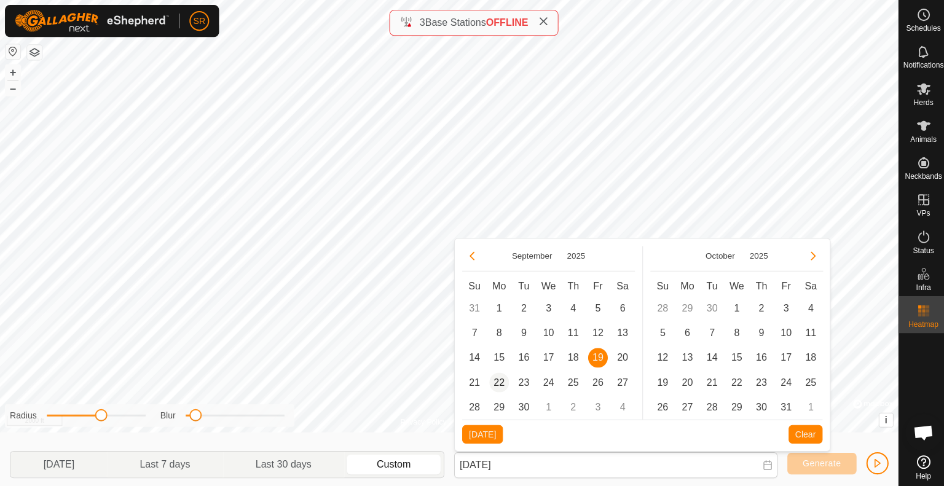
click at [491, 382] on span "22" at bounding box center [497, 381] width 20 height 20
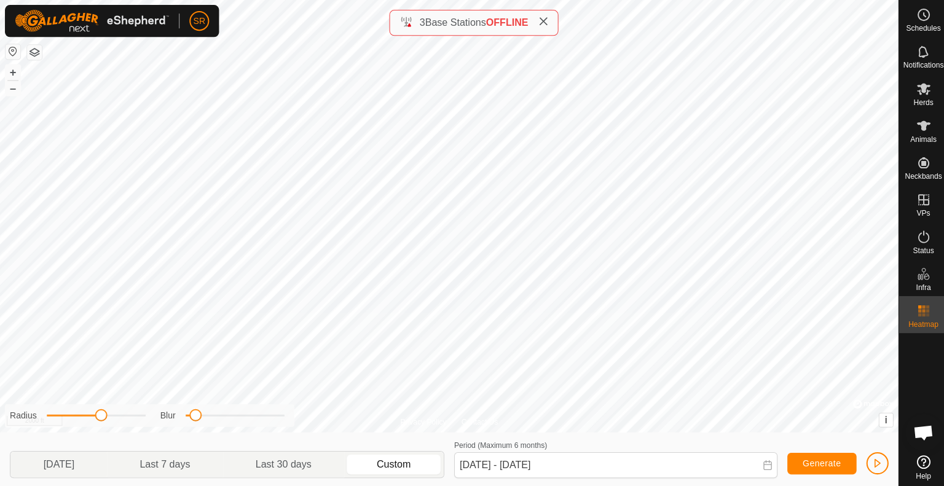
click at [762, 467] on icon at bounding box center [765, 464] width 10 height 10
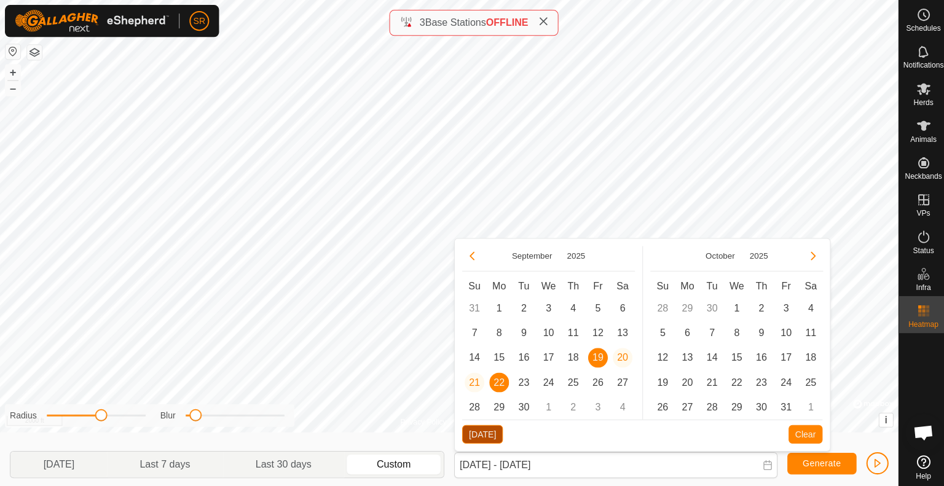
click at [490, 430] on button "[DATE]" at bounding box center [480, 433] width 41 height 18
click at [475, 382] on span "21" at bounding box center [473, 381] width 20 height 20
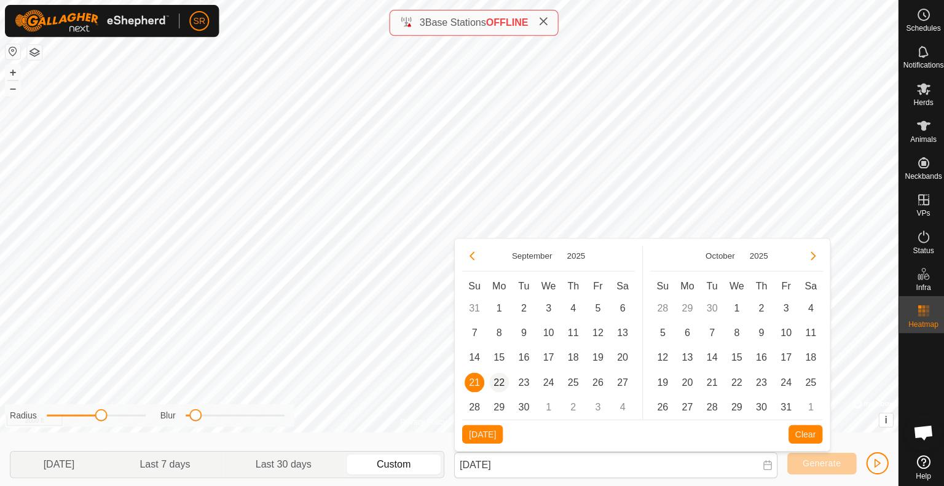
click at [500, 382] on span "22" at bounding box center [497, 381] width 20 height 20
type input "[DATE] - [DATE]"
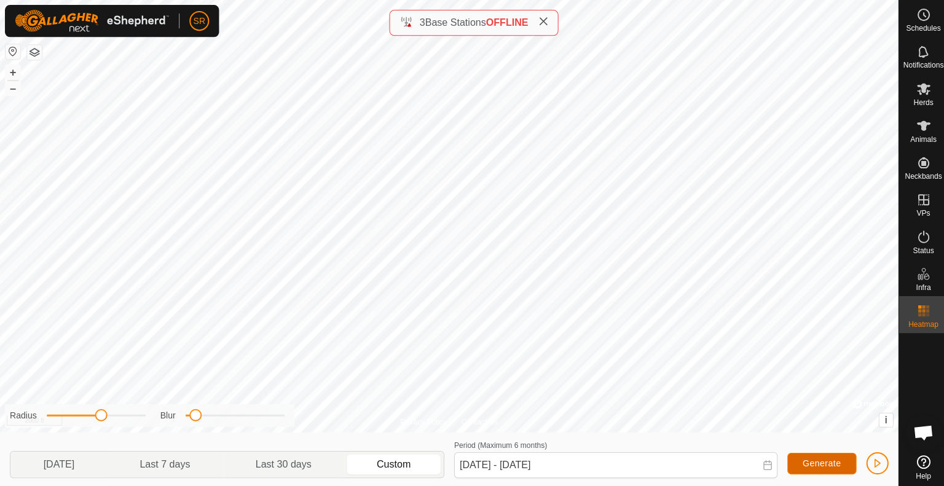
click at [814, 457] on span "Generate" at bounding box center [819, 462] width 38 height 10
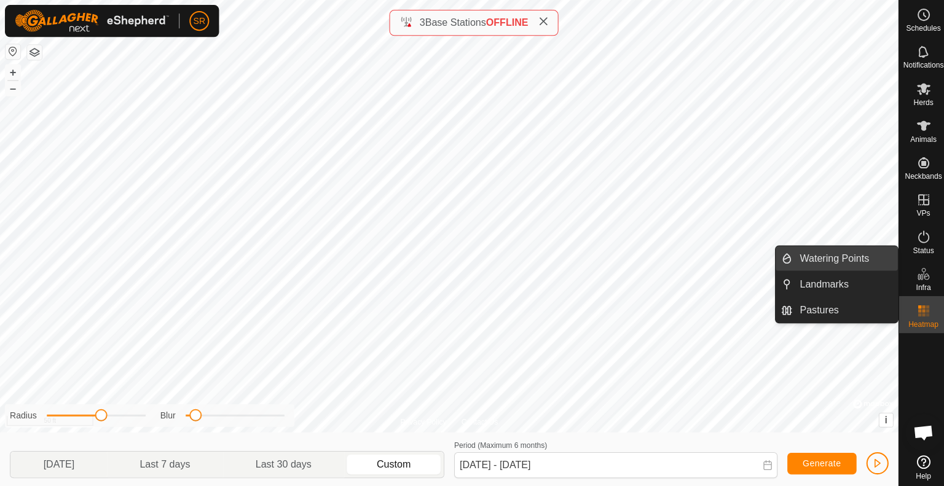
click at [877, 262] on link "Watering Points" at bounding box center [841, 257] width 105 height 25
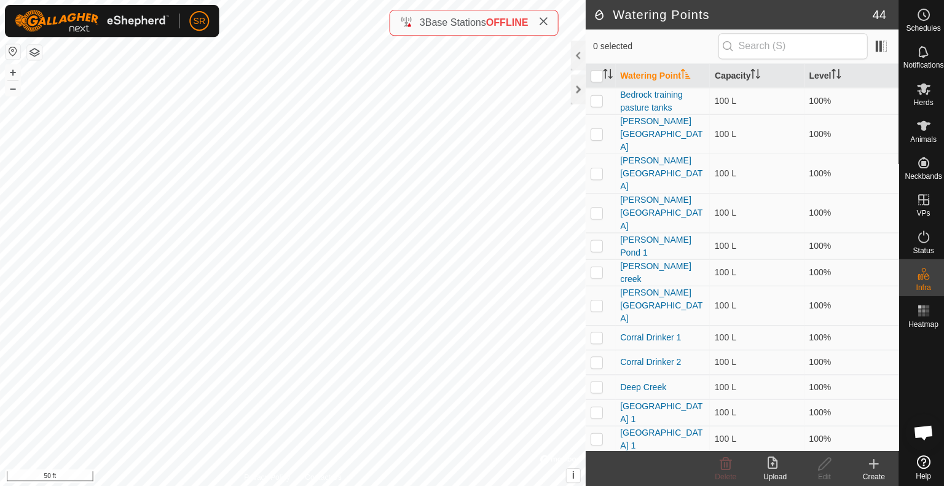
click at [872, 470] on div "Create" at bounding box center [870, 475] width 49 height 11
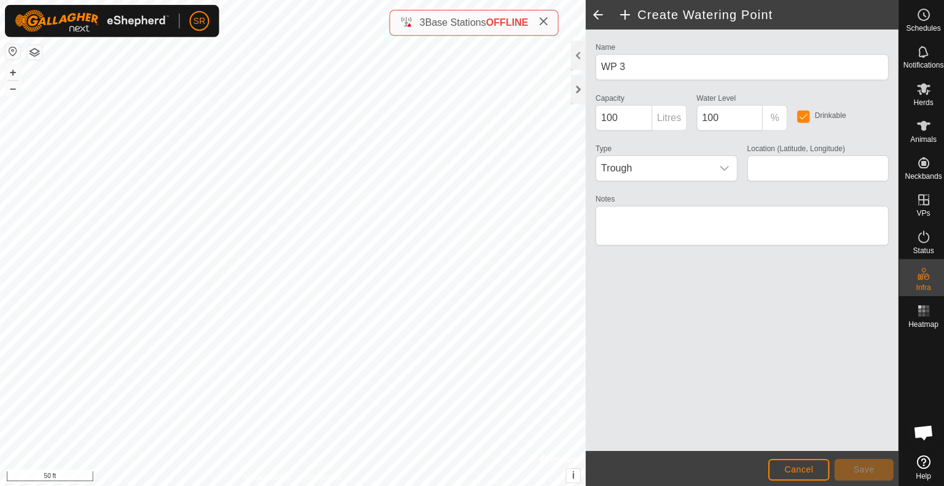
type input "39.735375, -107.587209"
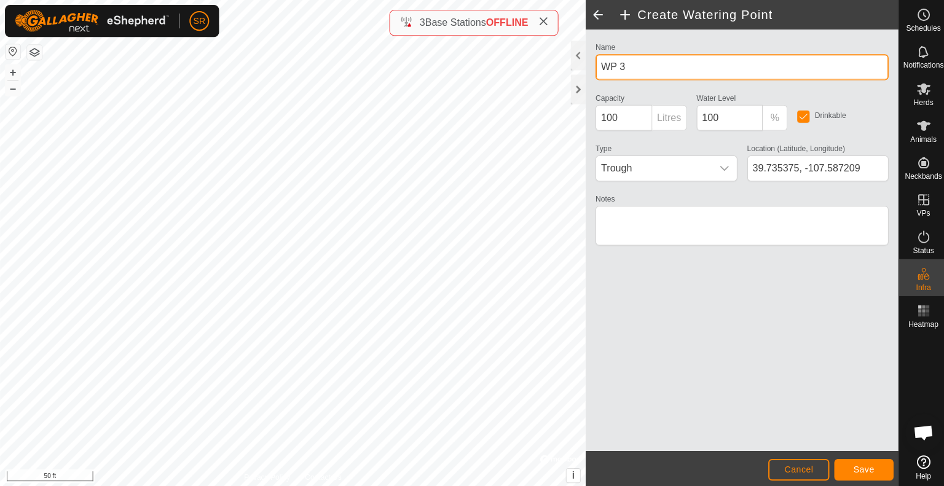
click at [641, 66] on input "WP 3" at bounding box center [739, 67] width 292 height 26
type input "C"
type input "DC pond 5"
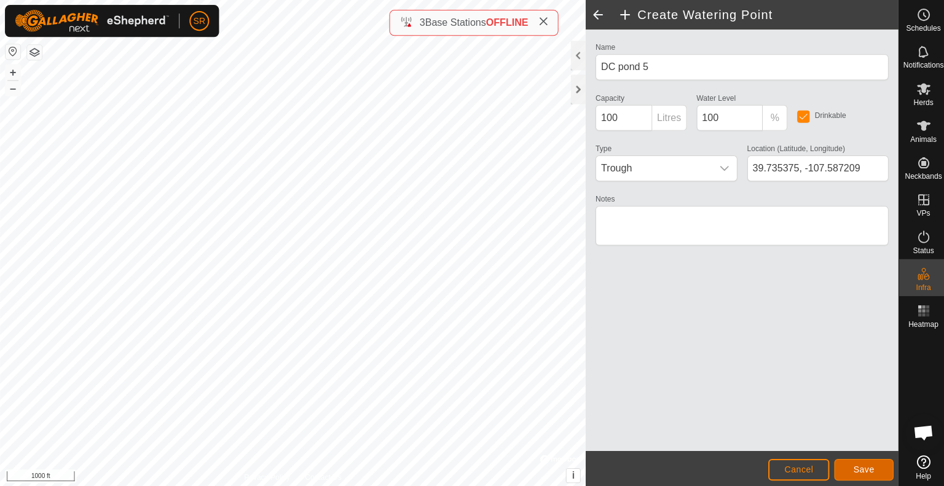
click at [857, 469] on span "Save" at bounding box center [860, 468] width 21 height 10
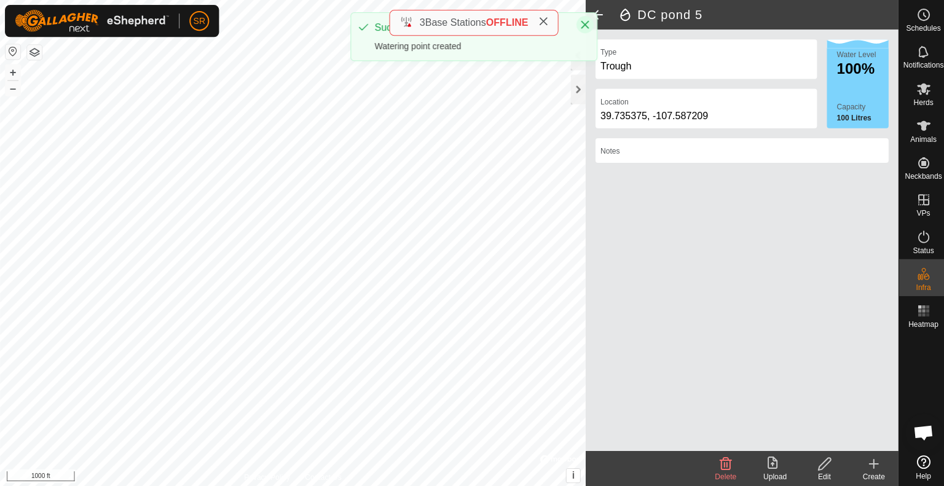
click at [583, 26] on icon "Close" at bounding box center [583, 25] width 8 height 8
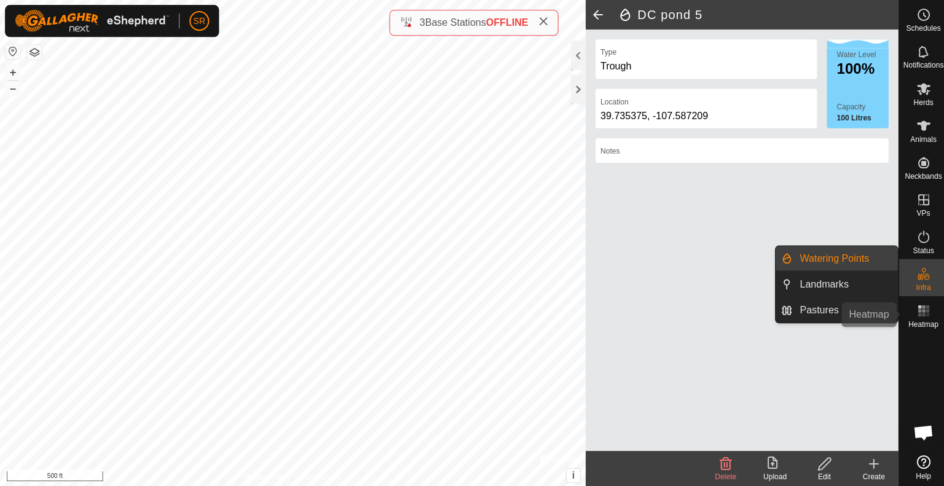
click at [915, 310] on rect at bounding box center [916, 309] width 3 height 3
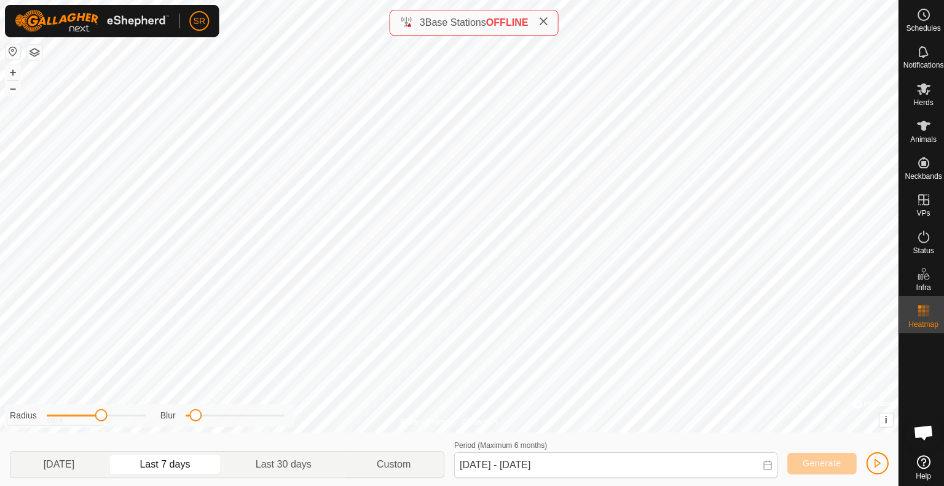
click at [760, 467] on icon at bounding box center [765, 464] width 10 height 10
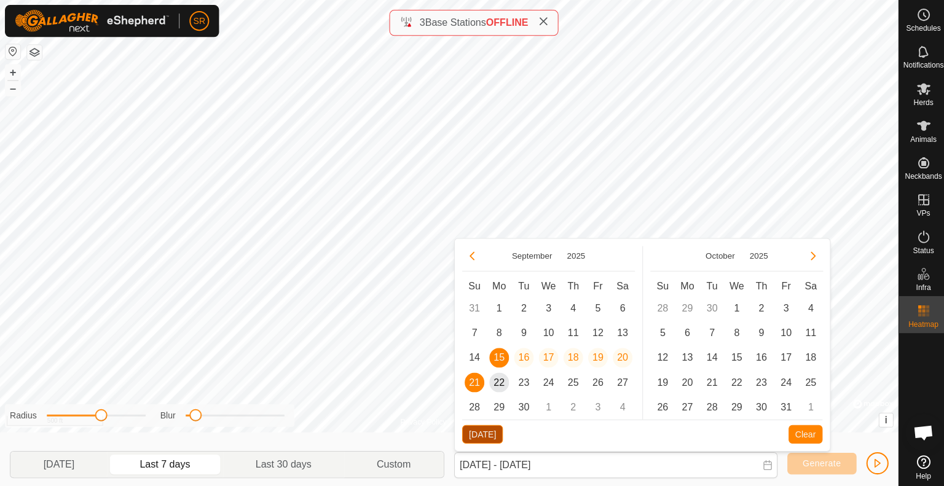
click at [479, 427] on button "[DATE]" at bounding box center [480, 433] width 41 height 18
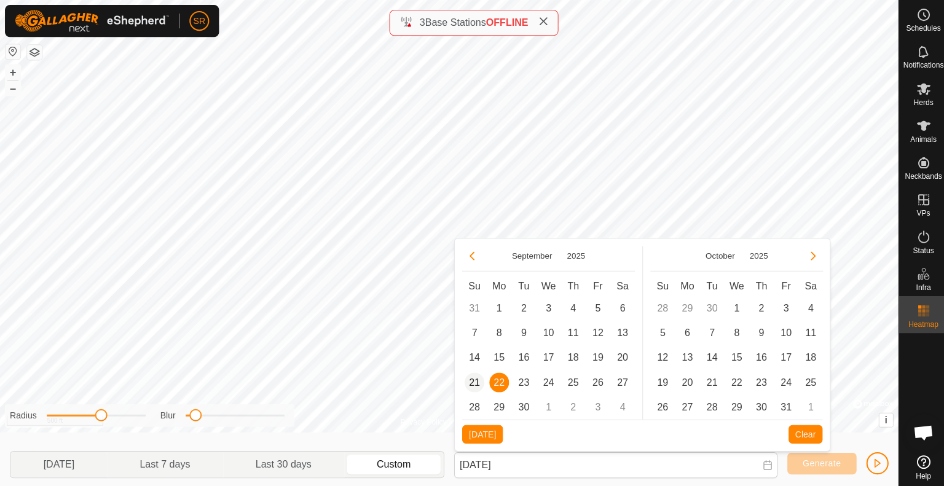
click at [473, 384] on span "21" at bounding box center [473, 381] width 20 height 20
click at [501, 380] on span "22" at bounding box center [497, 381] width 20 height 20
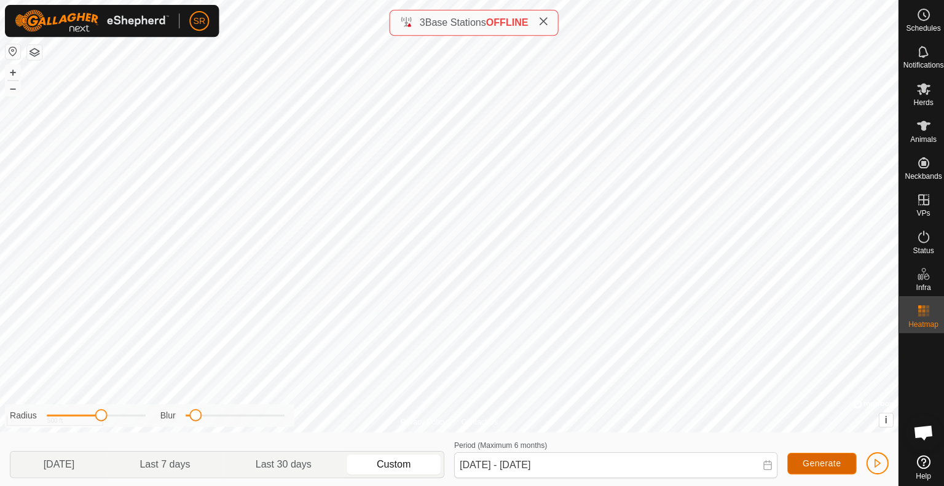
click at [820, 454] on button "Generate" at bounding box center [818, 462] width 69 height 22
click at [762, 464] on icon at bounding box center [765, 464] width 10 height 10
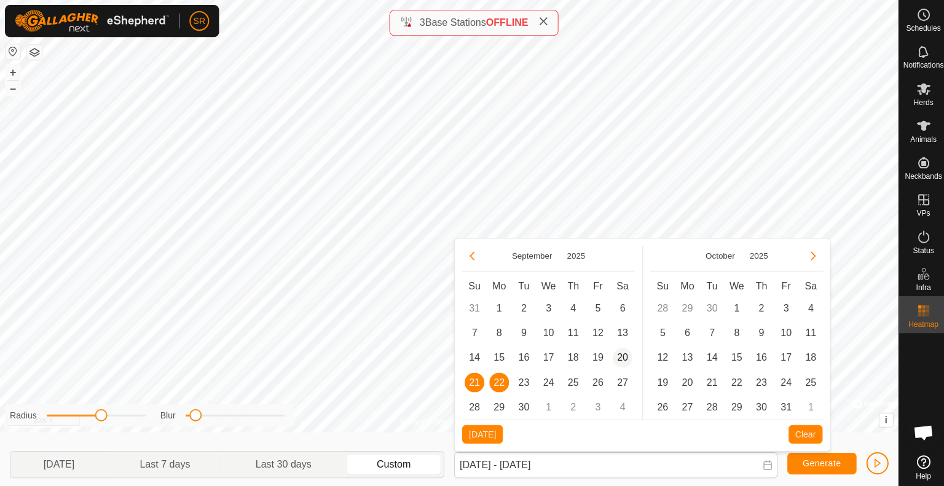
click at [621, 355] on span "20" at bounding box center [620, 357] width 20 height 20
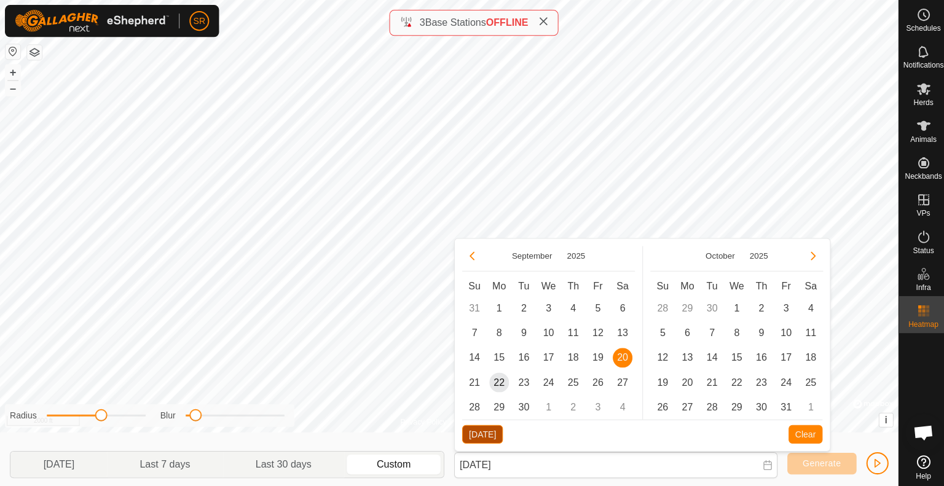
click at [488, 432] on button "[DATE]" at bounding box center [480, 433] width 41 height 18
type input "[DATE] - [DATE]"
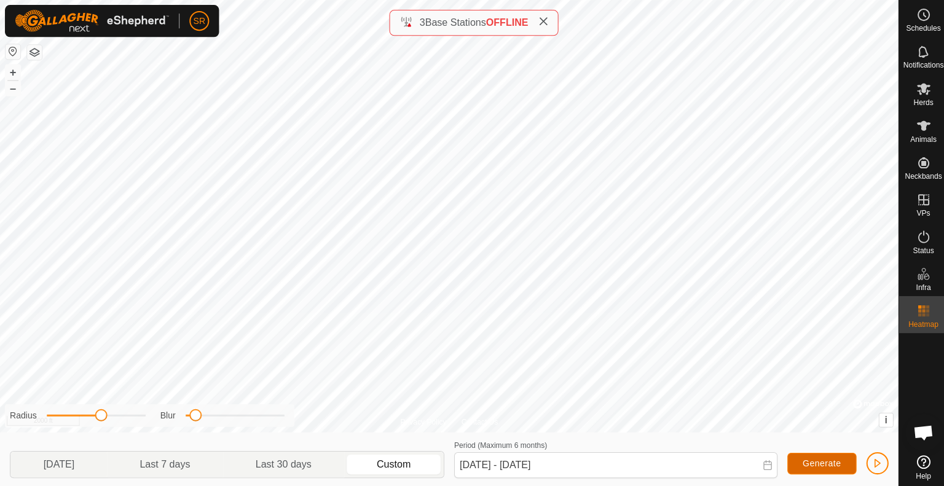
click at [828, 462] on span "Generate" at bounding box center [819, 462] width 38 height 10
drag, startPoint x: 102, startPoint y: 414, endPoint x: 76, endPoint y: 415, distance: 26.4
click at [76, 415] on span at bounding box center [77, 414] width 12 height 12
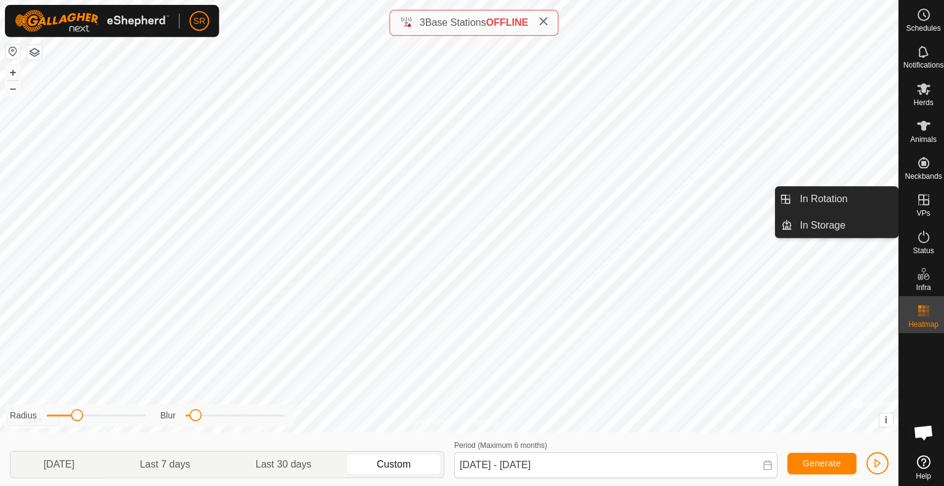
click at [922, 202] on icon at bounding box center [920, 199] width 15 height 15
click at [873, 204] on link "In Rotation" at bounding box center [841, 198] width 105 height 25
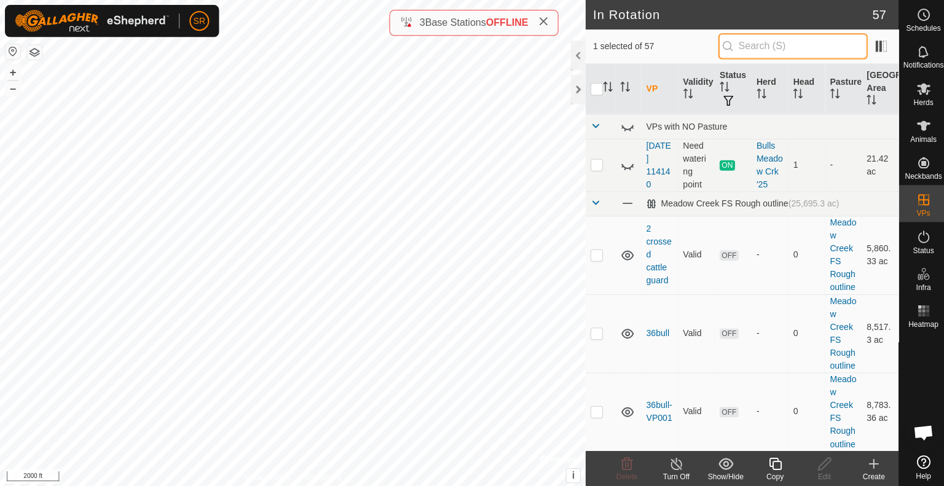
click at [768, 49] on input "text" at bounding box center [790, 46] width 149 height 26
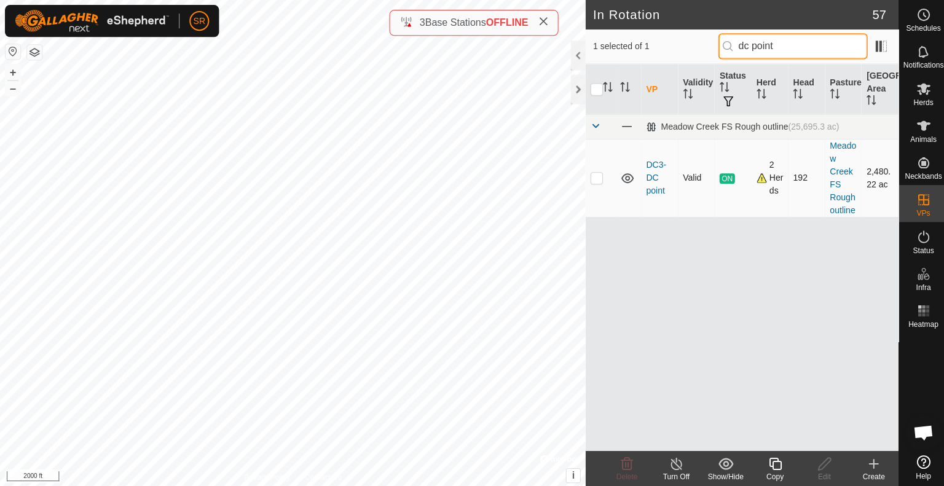
type input "dc point"
click at [598, 177] on p-checkbox at bounding box center [594, 177] width 12 height 10
checkbox input "true"
click at [593, 90] on input "checkbox" at bounding box center [594, 89] width 12 height 12
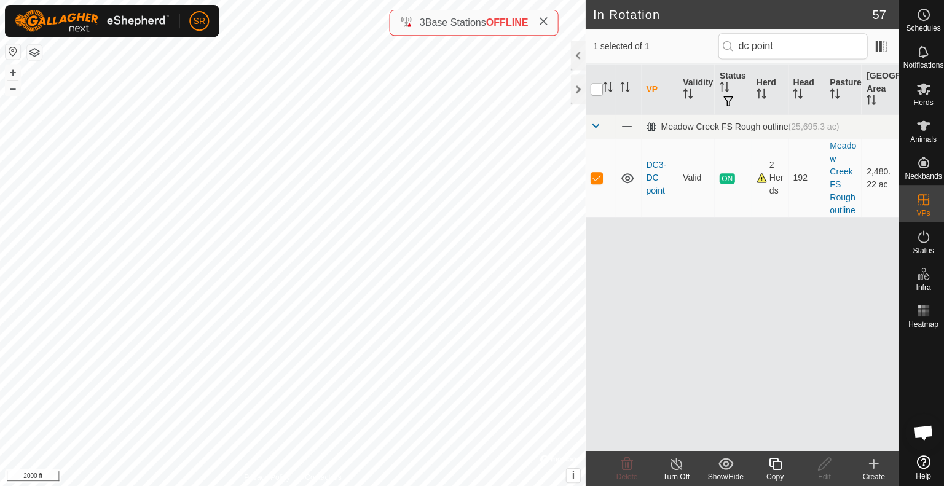
checkbox input "false"
click at [767, 465] on icon at bounding box center [772, 462] width 15 height 15
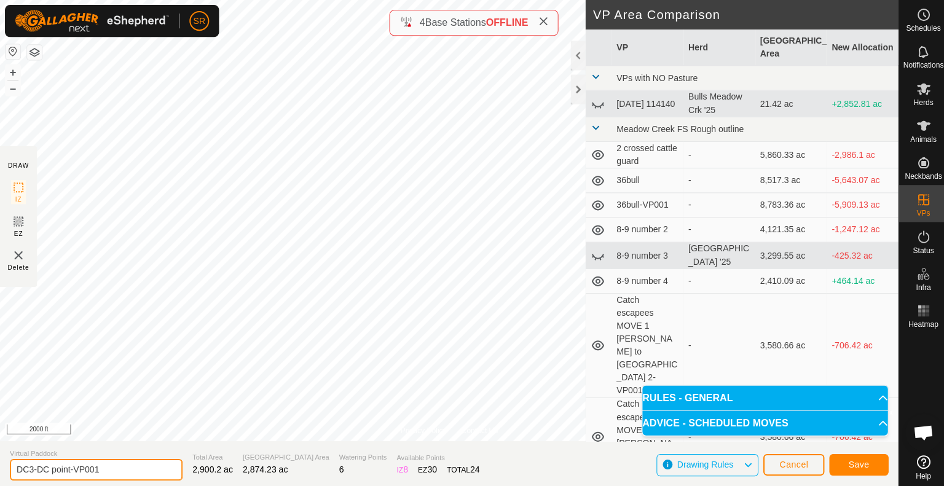
drag, startPoint x: 125, startPoint y: 471, endPoint x: 71, endPoint y: 470, distance: 54.7
click at [71, 470] on input "DC3-DC point-VP001" at bounding box center [96, 468] width 172 height 22
type input "DC3-DC point big"
click at [837, 464] on button "Save" at bounding box center [855, 463] width 59 height 22
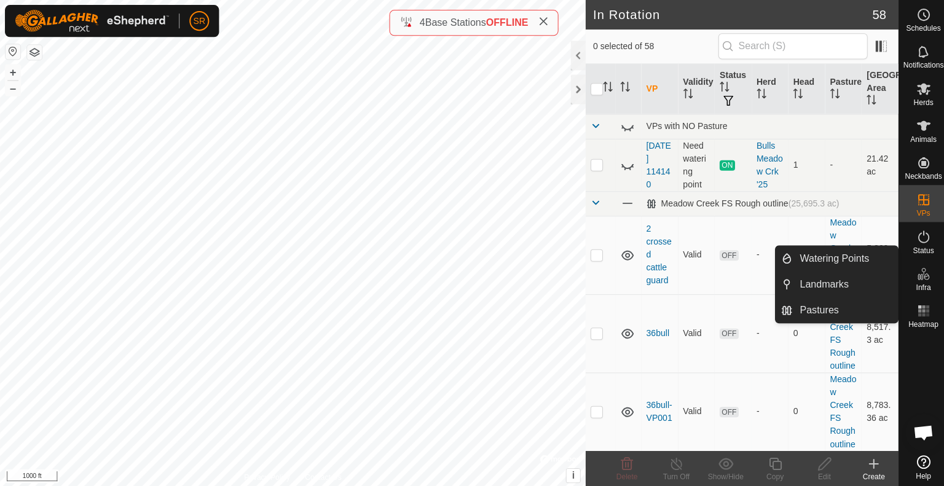
click at [869, 464] on icon at bounding box center [870, 462] width 15 height 15
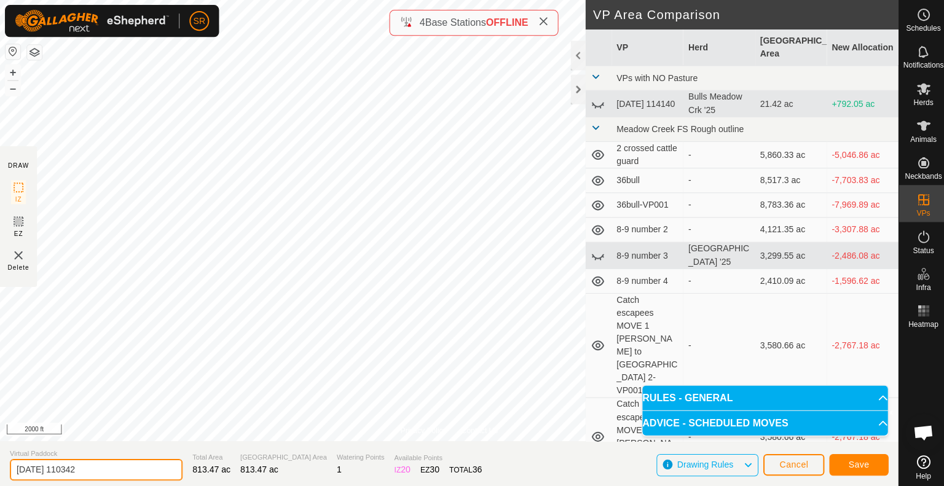
click at [100, 469] on input "[DATE] 110342" at bounding box center [96, 468] width 172 height 22
type input "dc point large"
click at [875, 468] on button "Save" at bounding box center [855, 463] width 59 height 22
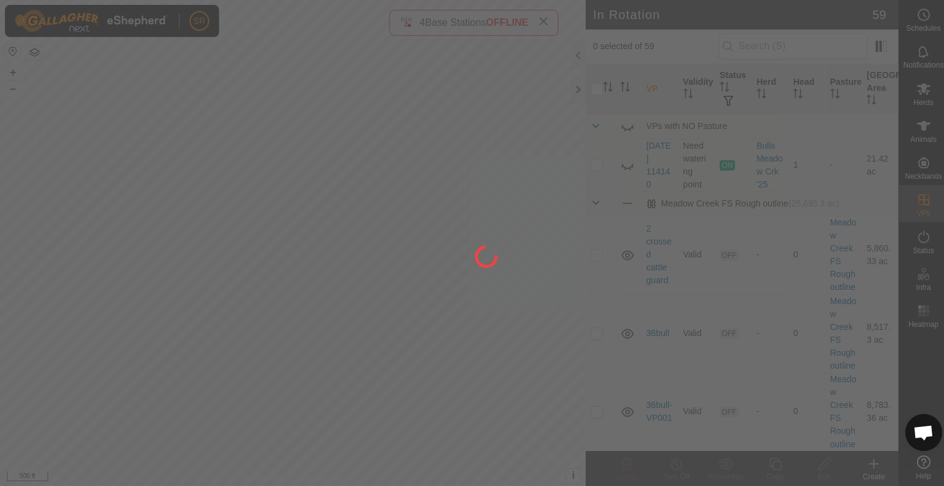
click at [626, 357] on div "SR Schedules Notifications Herds Animals Neckbands VPs Status Infra Heatmap Hel…" at bounding box center [472, 243] width 944 height 486
drag, startPoint x: 141, startPoint y: 189, endPoint x: 210, endPoint y: 344, distance: 169.5
click at [210, 344] on div at bounding box center [472, 243] width 944 height 486
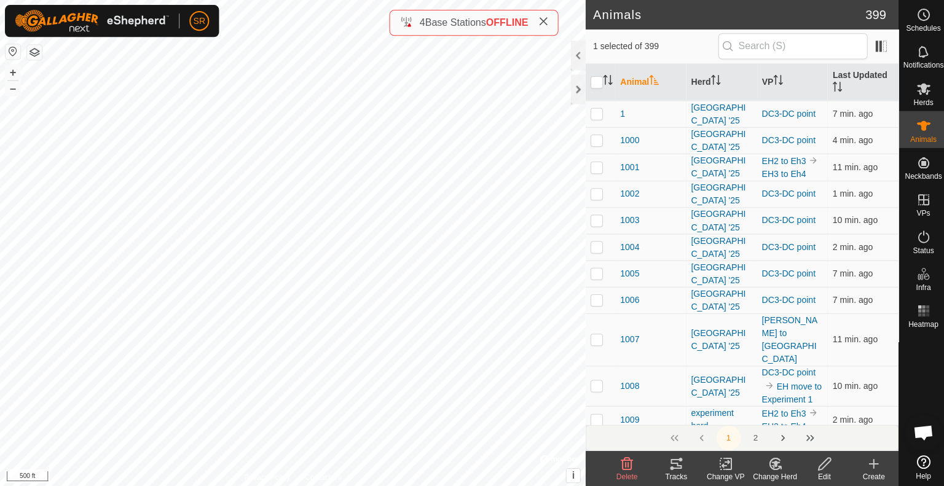
click at [674, 461] on icon at bounding box center [673, 462] width 11 height 10
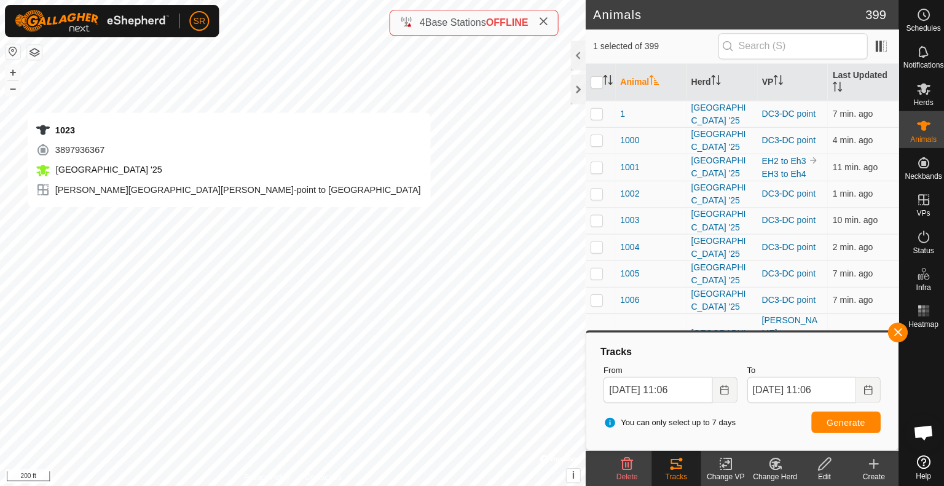
checkbox input "true"
checkbox input "false"
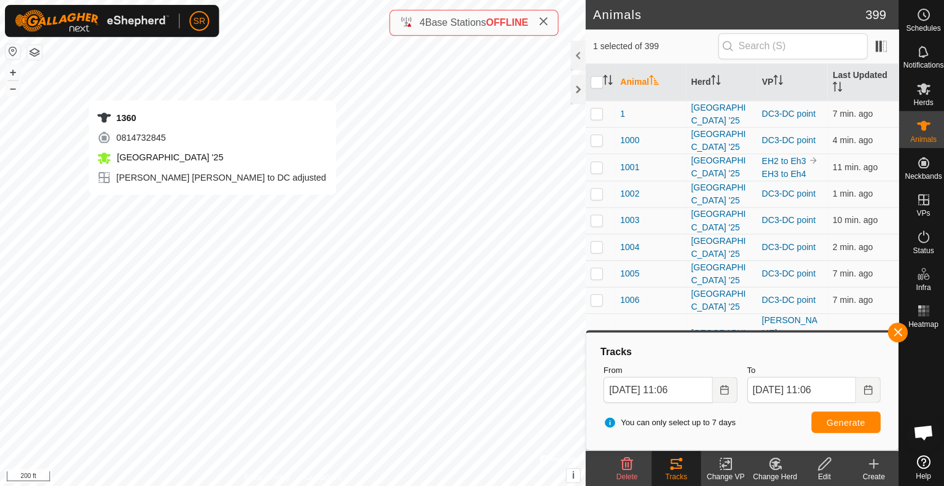
click at [211, 207] on div "1360 0814732845 [GEOGRAPHIC_DATA] '25 [PERSON_NAME][GEOGRAPHIC_DATA][PERSON_NAM…" at bounding box center [291, 243] width 583 height 486
checkbox input "true"
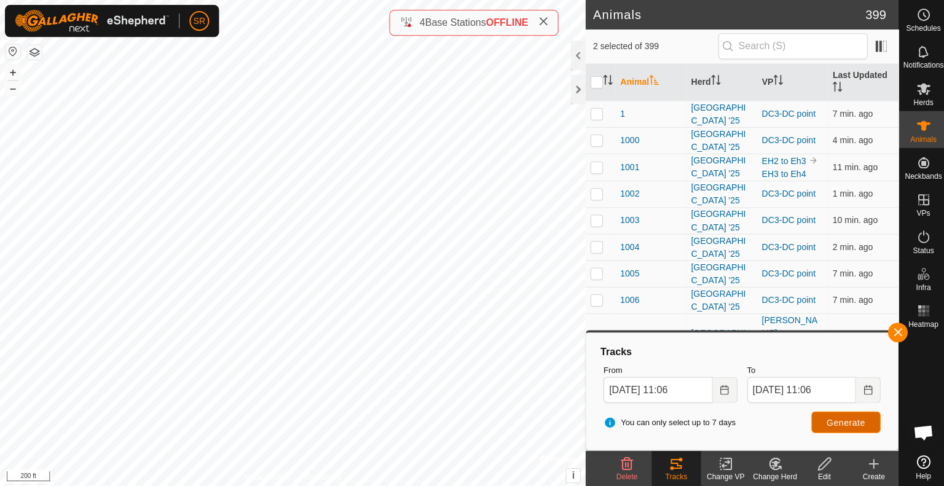
click at [827, 416] on span "Generate" at bounding box center [843, 421] width 38 height 10
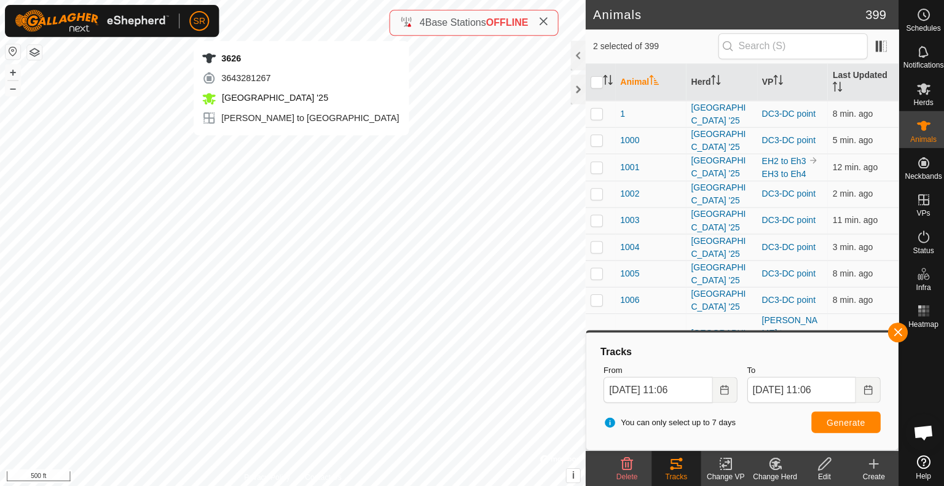
checkbox input "false"
checkbox input "true"
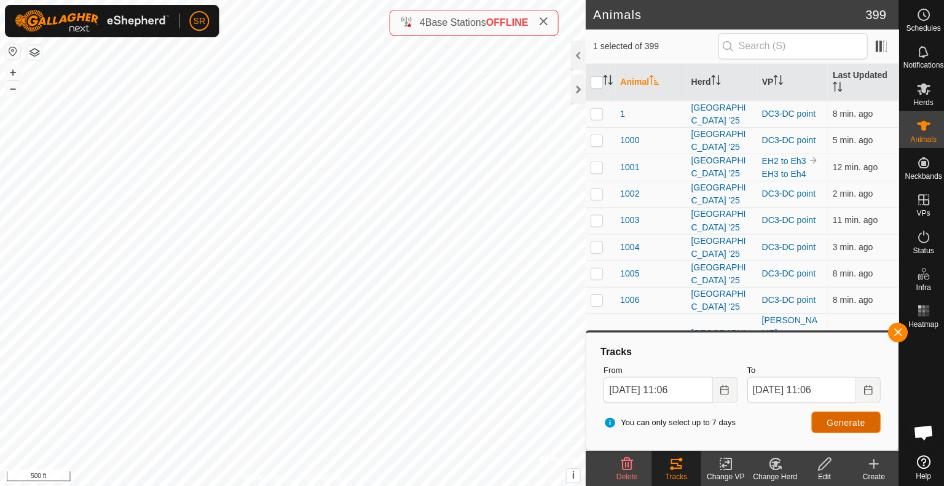
click at [850, 414] on button "Generate" at bounding box center [842, 421] width 69 height 22
click at [716, 386] on button "Choose Date" at bounding box center [722, 389] width 25 height 26
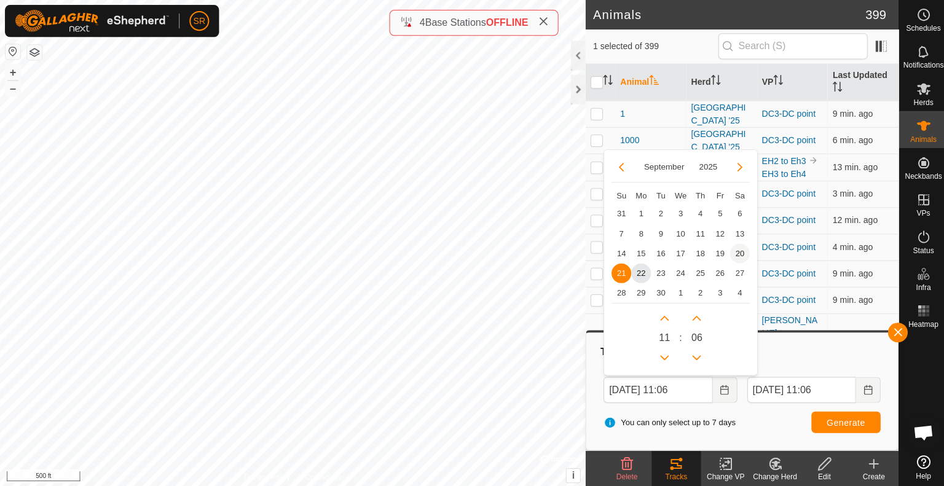
click at [735, 256] on span "20" at bounding box center [737, 253] width 20 height 20
type input "[DATE] 11:06"
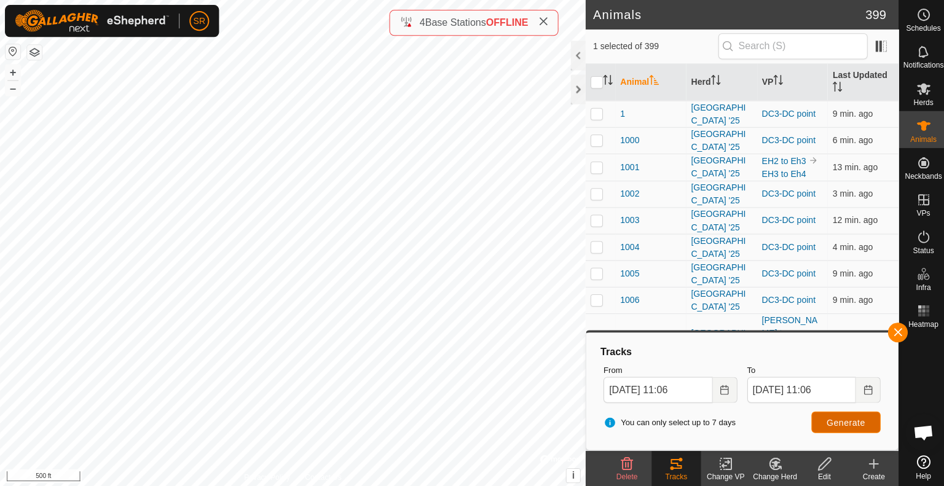
click at [834, 418] on span "Generate" at bounding box center [843, 421] width 38 height 10
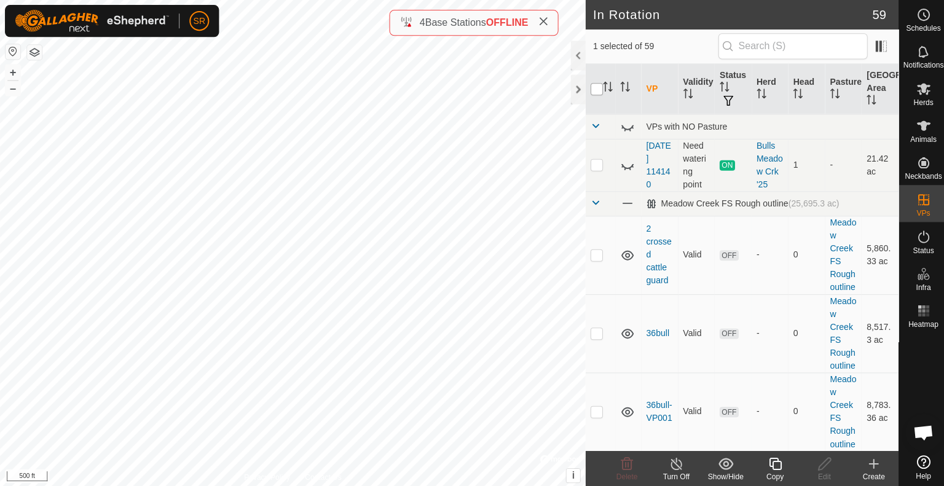
click at [594, 86] on input "checkbox" at bounding box center [594, 89] width 12 height 12
checkbox input "true"
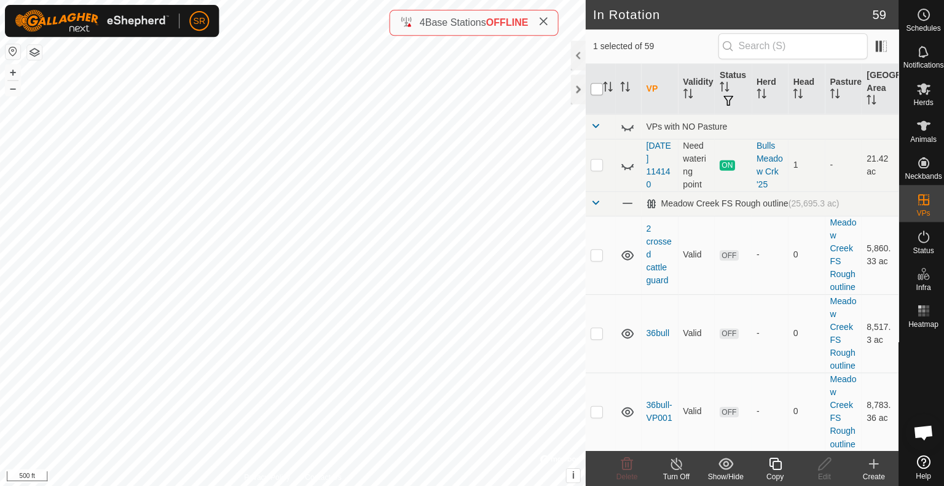
checkbox input "true"
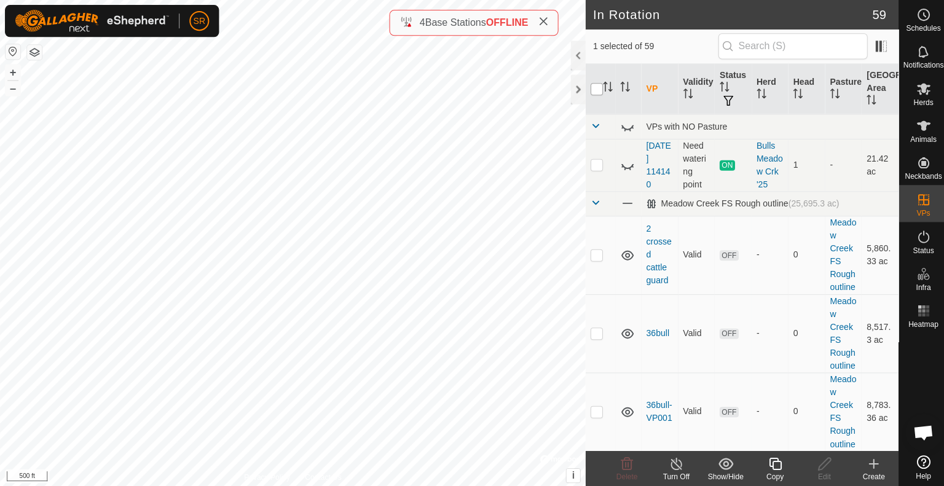
checkbox input "true"
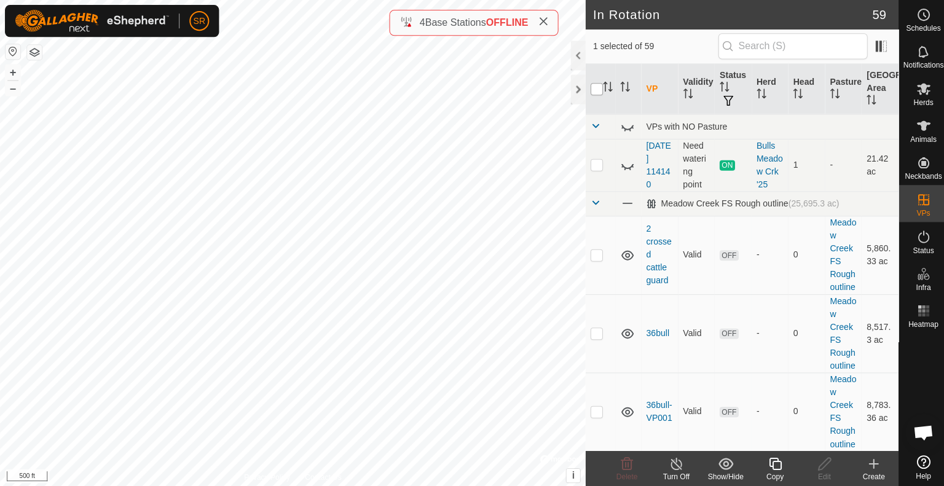
checkbox input "true"
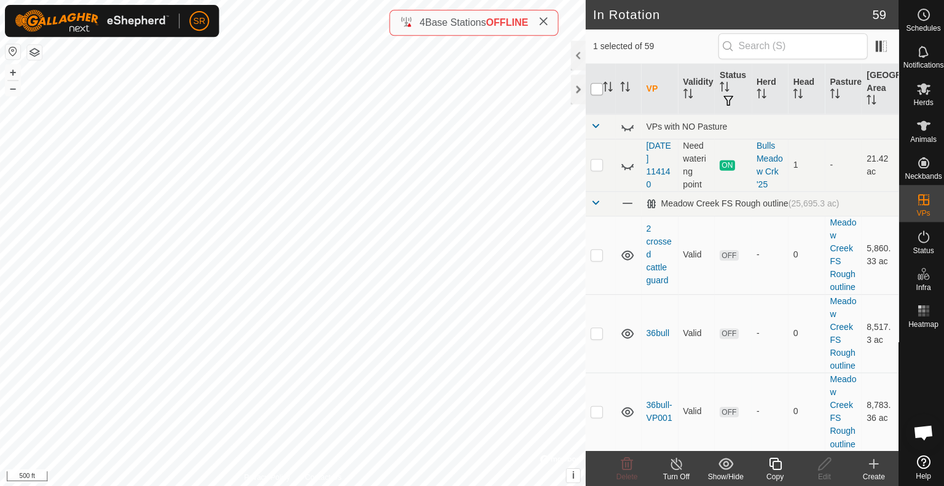
checkbox input "true"
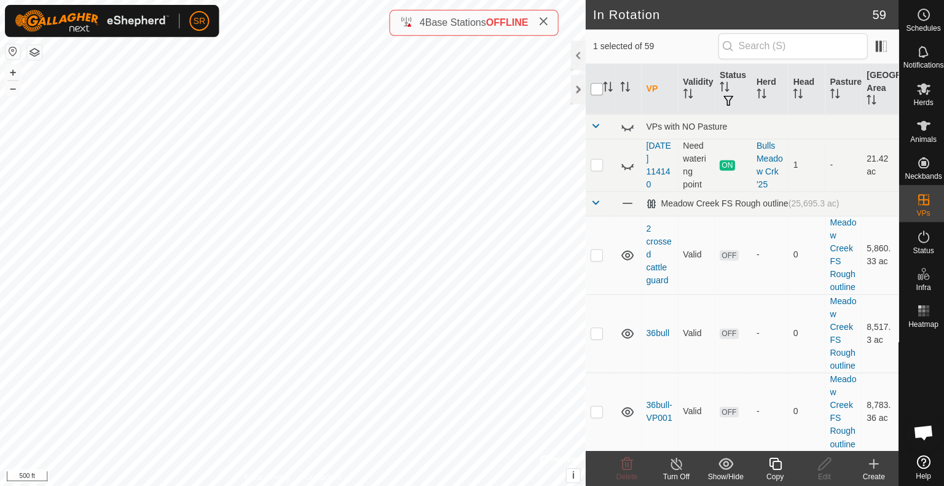
checkbox input "true"
click at [594, 86] on input "checkbox" at bounding box center [594, 89] width 12 height 12
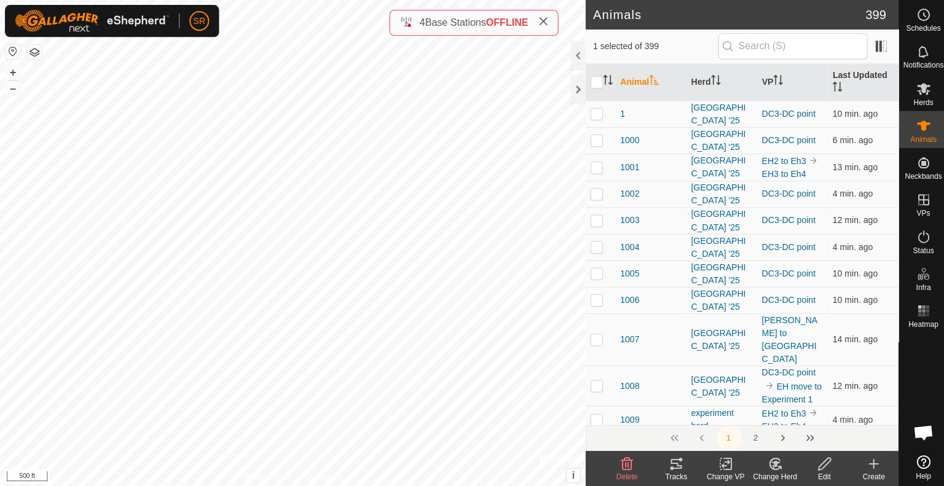
click at [673, 467] on icon at bounding box center [673, 462] width 11 height 10
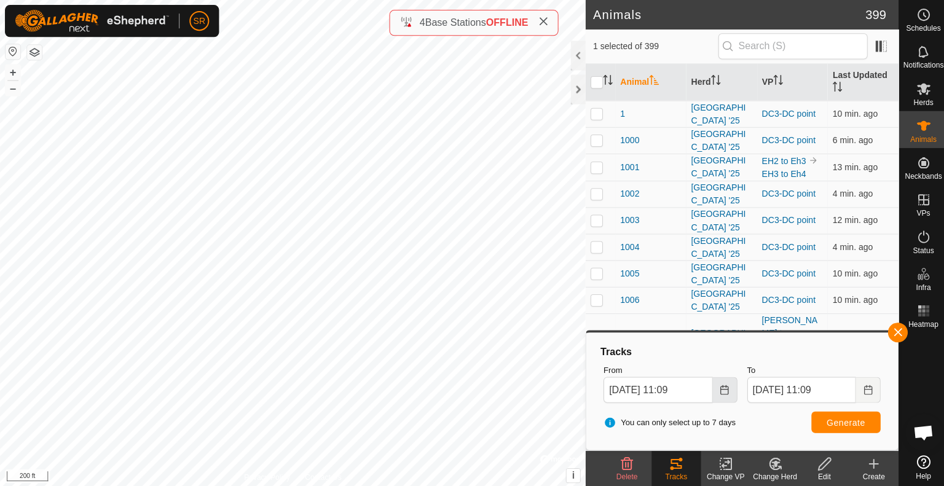
click at [716, 388] on button "Choose Date" at bounding box center [722, 389] width 25 height 26
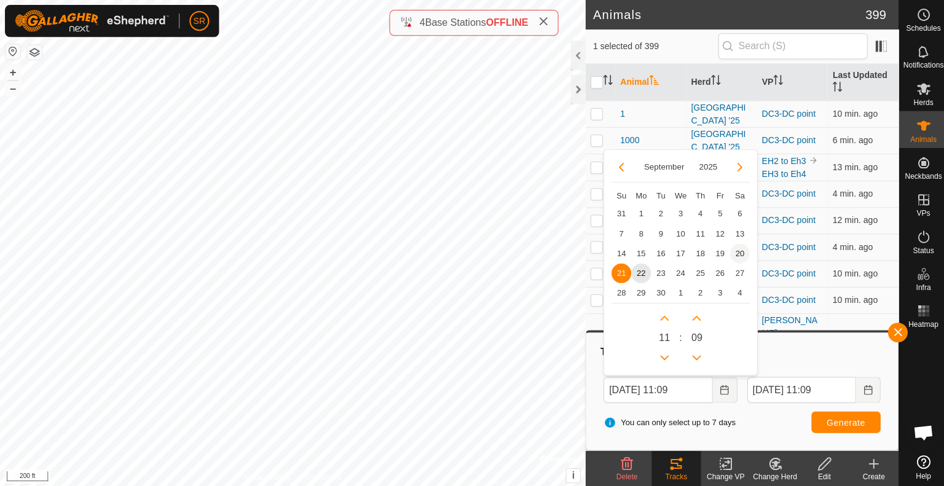
click at [738, 256] on span "20" at bounding box center [737, 253] width 20 height 20
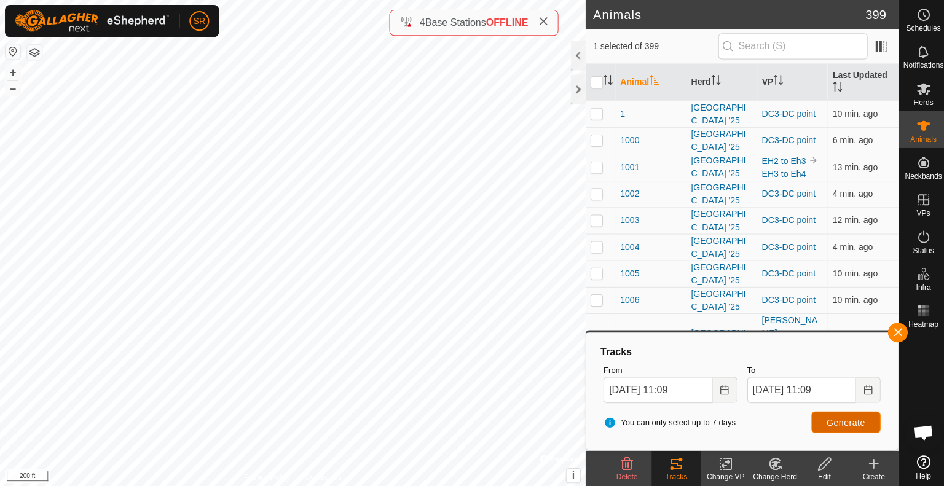
click at [826, 412] on button "Generate" at bounding box center [842, 421] width 69 height 22
click at [677, 462] on icon at bounding box center [673, 462] width 15 height 15
click at [840, 419] on span "Generate" at bounding box center [843, 421] width 38 height 10
click at [835, 419] on span "Generate" at bounding box center [843, 421] width 38 height 10
click at [716, 387] on button "Choose Date" at bounding box center [722, 389] width 25 height 26
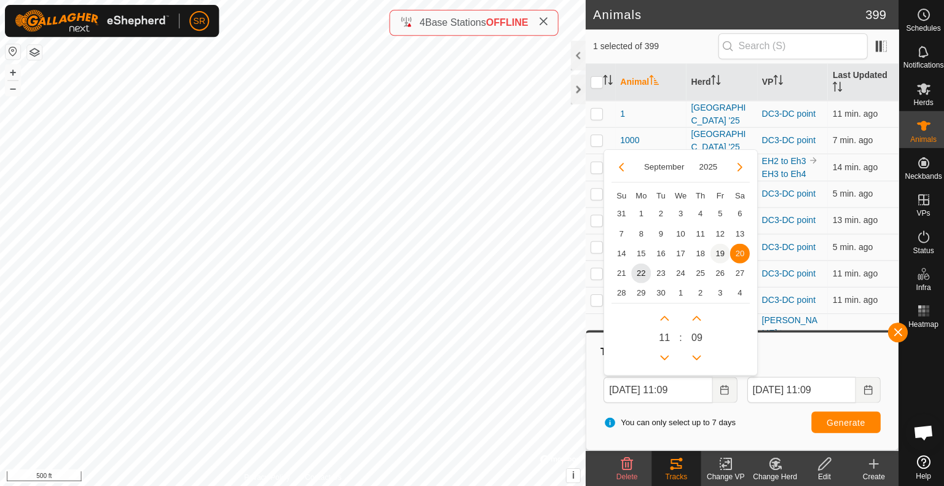
click at [712, 253] on span "19" at bounding box center [718, 253] width 20 height 20
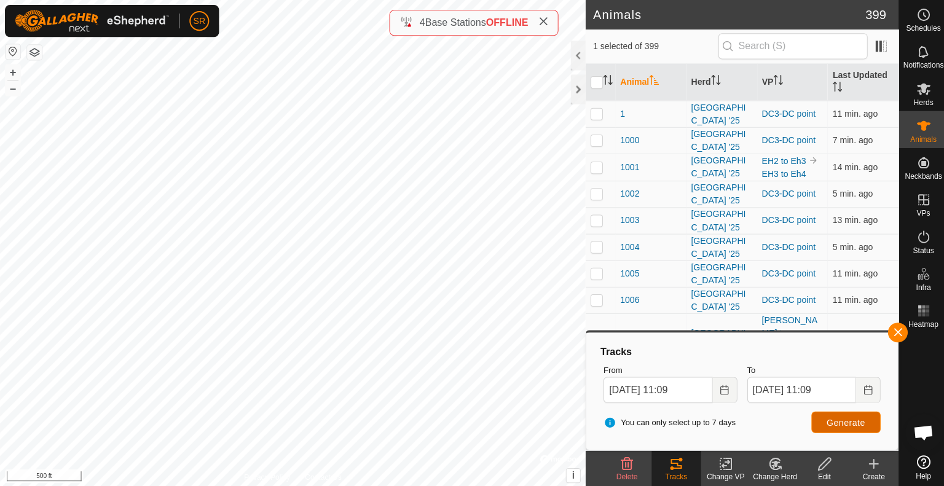
click at [865, 427] on button "Generate" at bounding box center [842, 421] width 69 height 22
